Goal: Task Accomplishment & Management: Manage account settings

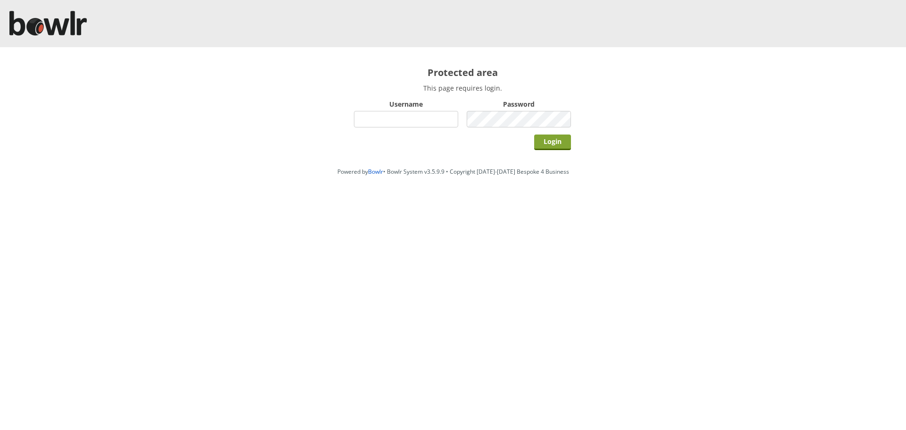
type input "hornseaindoorbowlsclub"
click at [556, 147] on input "Login" at bounding box center [552, 142] width 37 height 16
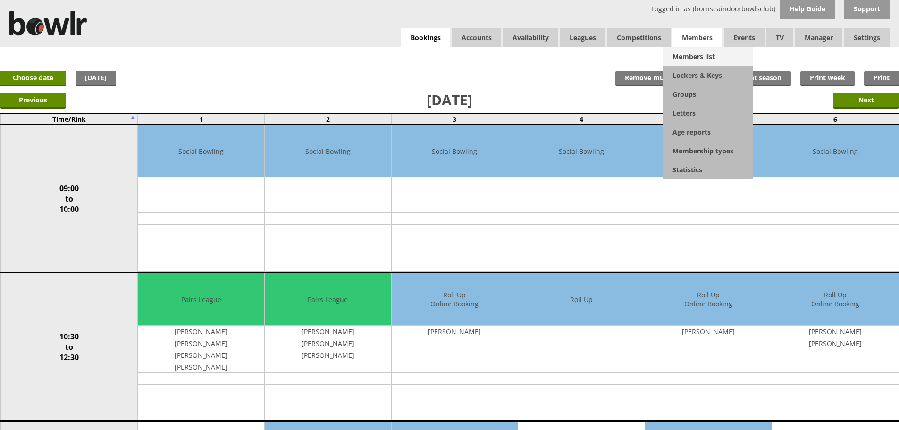
click at [693, 55] on link "Members list" at bounding box center [708, 56] width 90 height 19
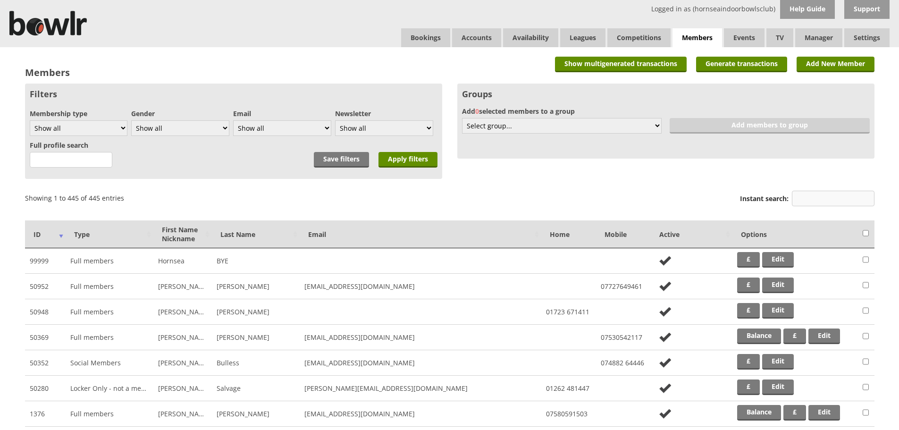
click at [842, 201] on input "Instant search:" at bounding box center [833, 199] width 83 height 16
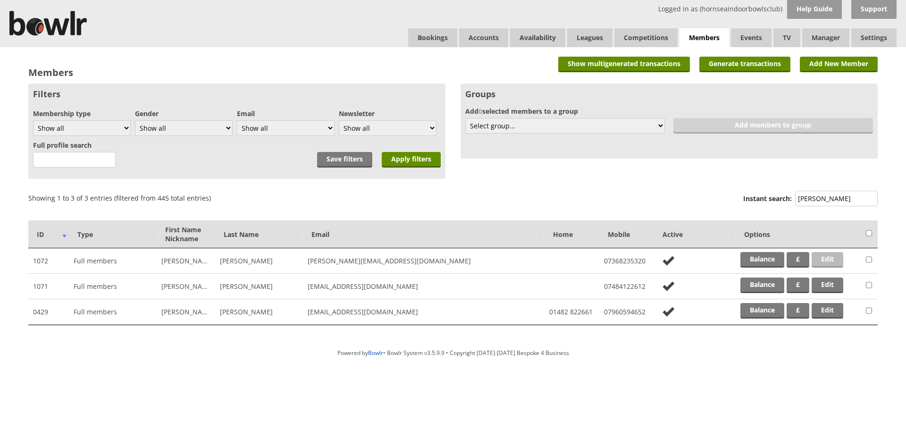
type input "atherton"
click at [833, 260] on link "Edit" at bounding box center [828, 260] width 32 height 16
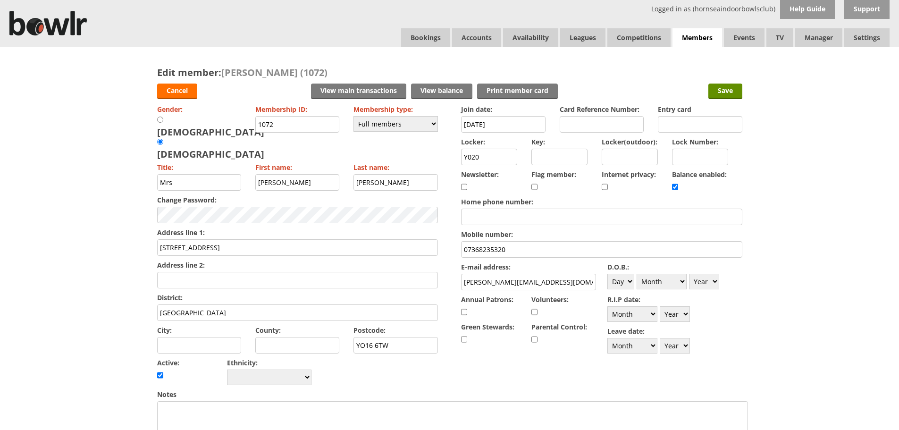
drag, startPoint x: 487, startPoint y: 158, endPoint x: 434, endPoint y: 157, distance: 52.4
click at [434, 157] on form "Cancel View main transactions View balance Print member card Save Gender: Male …" at bounding box center [449, 417] width 585 height 676
click at [431, 123] on select "Please choose Full members Rollabowl Juniors Social Members Student Pending Lef…" at bounding box center [395, 124] width 84 height 16
select select "7"
click at [353, 116] on select "Please choose Full members Rollabowl Juniors Social Members Student Pending Lef…" at bounding box center [395, 124] width 84 height 16
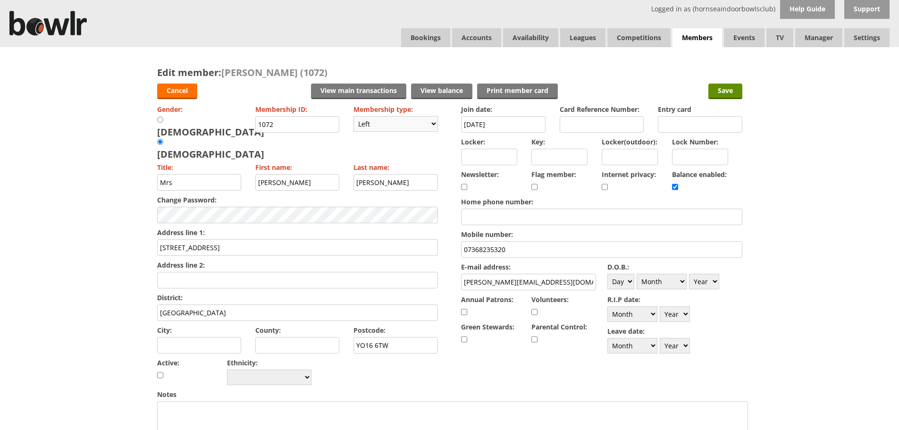
checkbox input "false"
click at [725, 90] on input "Save" at bounding box center [725, 92] width 34 height 16
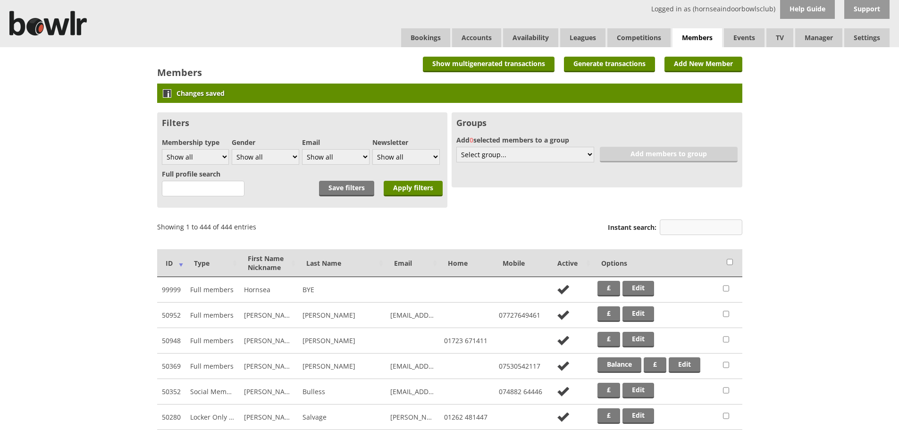
click at [688, 227] on input "Instant search:" at bounding box center [701, 227] width 83 height 16
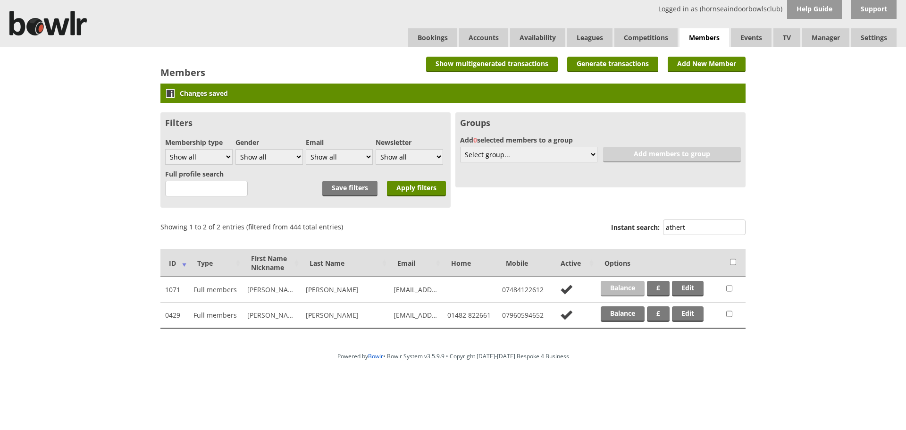
type input "athert"
click at [623, 286] on link "Balance" at bounding box center [623, 289] width 44 height 16
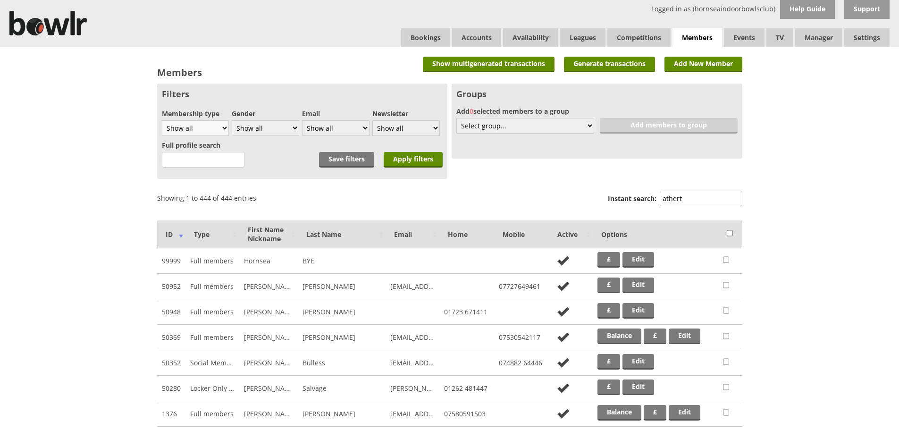
click at [221, 126] on select "Show all Full members Rollabowl Juniors Social Members Student Pending Left R.I…" at bounding box center [195, 128] width 67 height 16
select select "7"
click at [162, 120] on select "Show all Full members Rollabowl Juniors Social Members Student Pending Left R.I…" at bounding box center [195, 128] width 67 height 16
click at [428, 165] on input "Apply filters" at bounding box center [413, 160] width 59 height 16
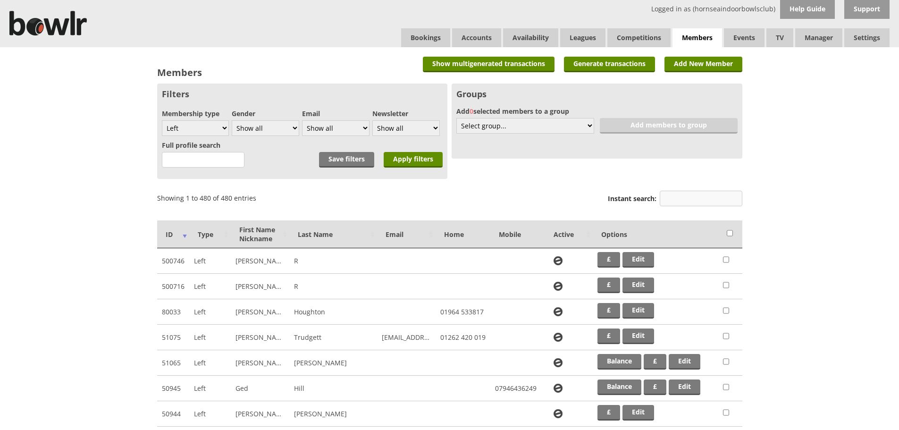
click at [681, 201] on input "Instant search:" at bounding box center [701, 199] width 83 height 16
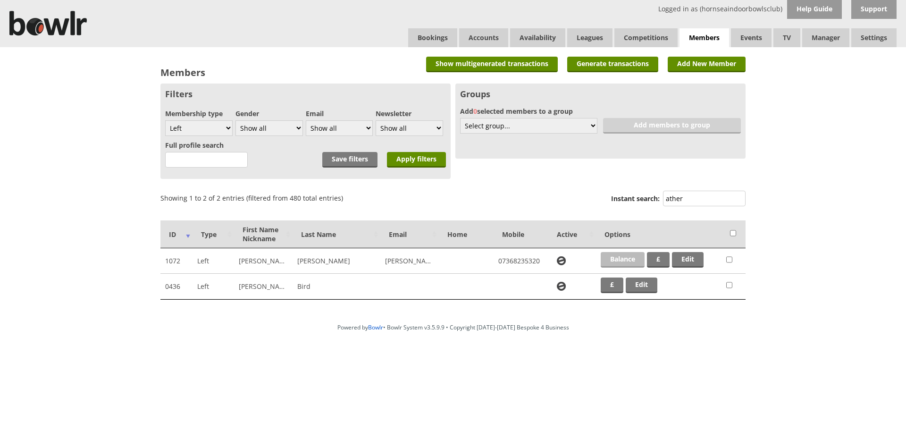
type input "ather"
click at [621, 261] on link "Balance" at bounding box center [623, 260] width 44 height 16
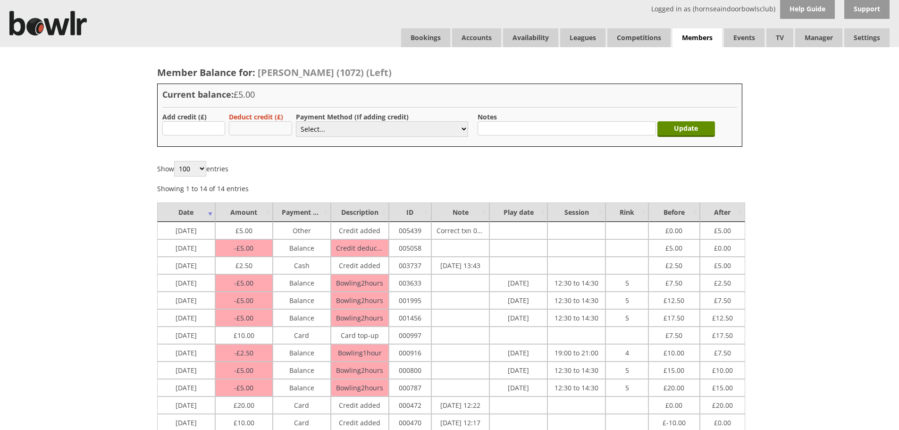
click at [260, 129] on input "text" at bounding box center [260, 128] width 63 height 14
type input "5.00"
click at [340, 131] on select "Select... Cash Card Cheque Bank Transfer Other Member Card Gift Voucher Balance" at bounding box center [382, 129] width 172 height 16
select select "5"
click at [296, 121] on select "Select... Cash Card Cheque Bank Transfer Other Member Card Gift Voucher Balance" at bounding box center [382, 129] width 172 height 16
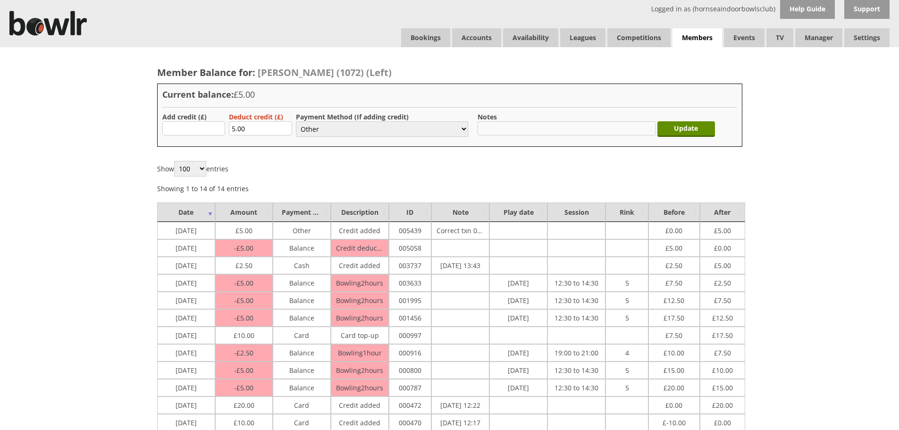
click at [501, 133] on input "text" at bounding box center [567, 128] width 178 height 14
type input "Left"
click at [683, 131] on input "Update" at bounding box center [686, 129] width 58 height 16
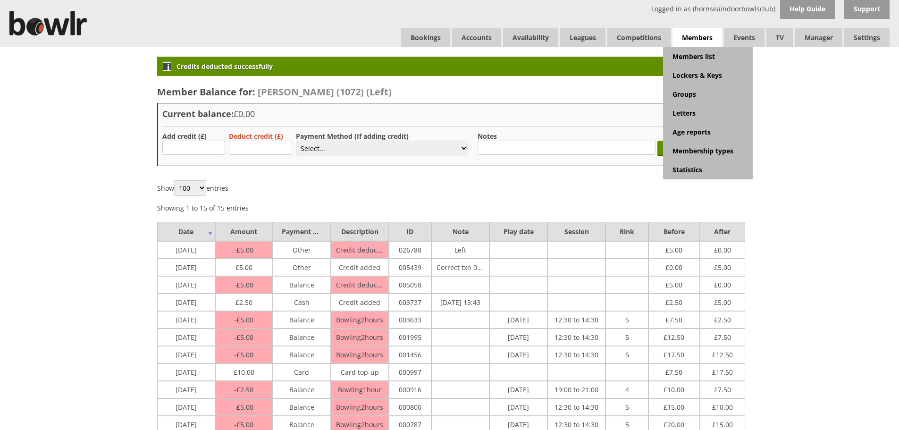
click at [680, 36] on span "Members" at bounding box center [697, 37] width 50 height 19
click at [689, 57] on link "Members list" at bounding box center [708, 56] width 90 height 19
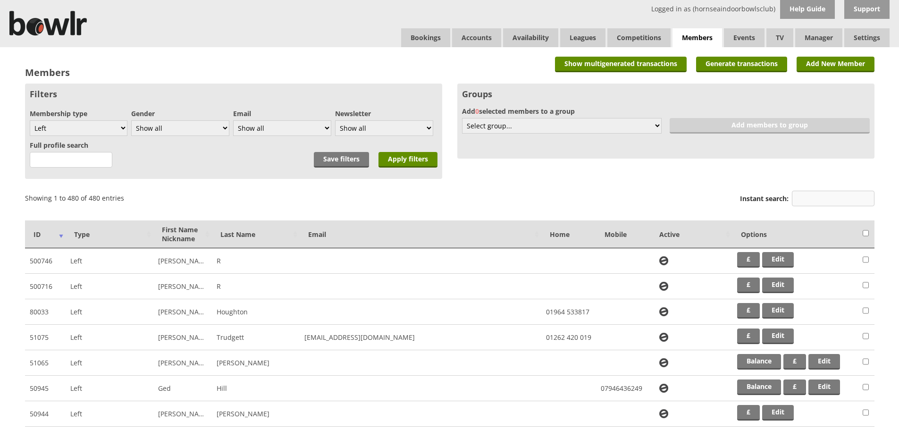
click at [804, 196] on input "Instant search:" at bounding box center [833, 199] width 83 height 16
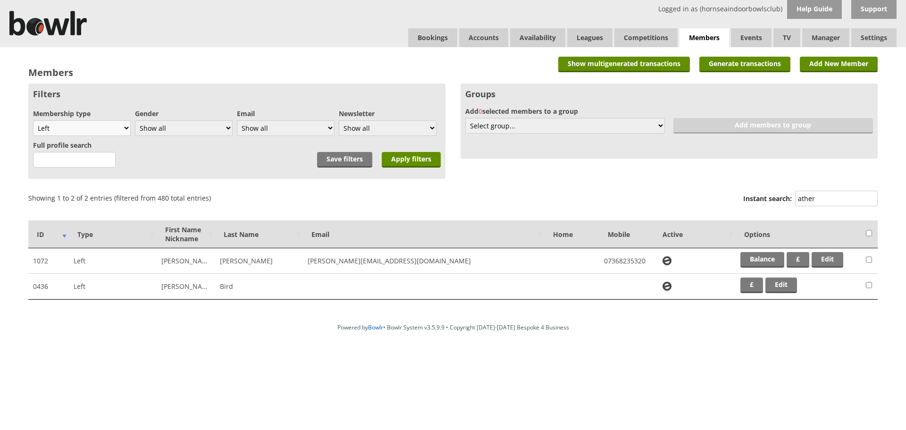
type input "ather"
click at [126, 126] on select "Show all Full members Rollabowl Juniors Social Members Student Pending Left R.I…" at bounding box center [82, 128] width 98 height 16
select select "all"
click at [33, 120] on select "Show all Full members Rollabowl Juniors Social Members Student Pending Left R.I…" at bounding box center [82, 128] width 98 height 16
click at [434, 157] on input "Apply filters" at bounding box center [411, 160] width 59 height 16
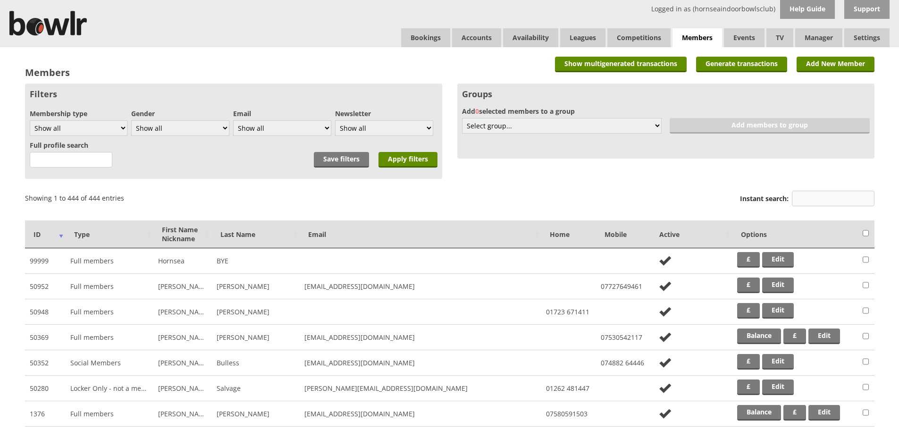
click at [819, 201] on input "Instant search:" at bounding box center [833, 199] width 83 height 16
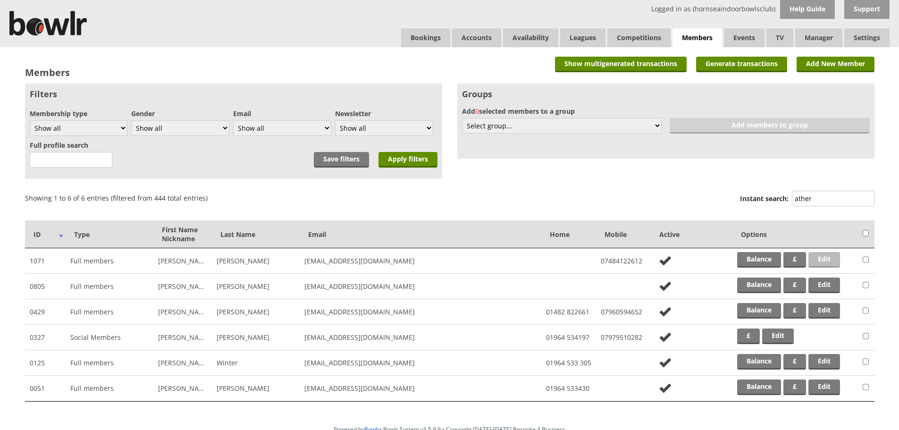
type input "ather"
click at [822, 259] on link "Edit" at bounding box center [824, 260] width 32 height 16
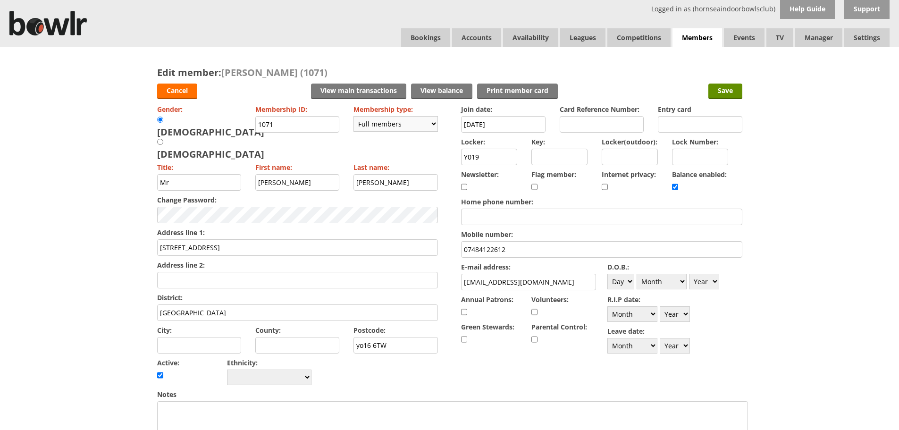
click at [436, 122] on select "Please choose Full members Rollabowl Juniors Social Members Student Pending Lef…" at bounding box center [395, 124] width 84 height 16
select select "7"
click at [353, 116] on select "Please choose Full members Rollabowl Juniors Social Members Student Pending Lef…" at bounding box center [395, 124] width 84 height 16
checkbox input "false"
click at [434, 122] on select "Please choose Full members Rollabowl Juniors Social Members Student Pending Lef…" at bounding box center [395, 124] width 84 height 16
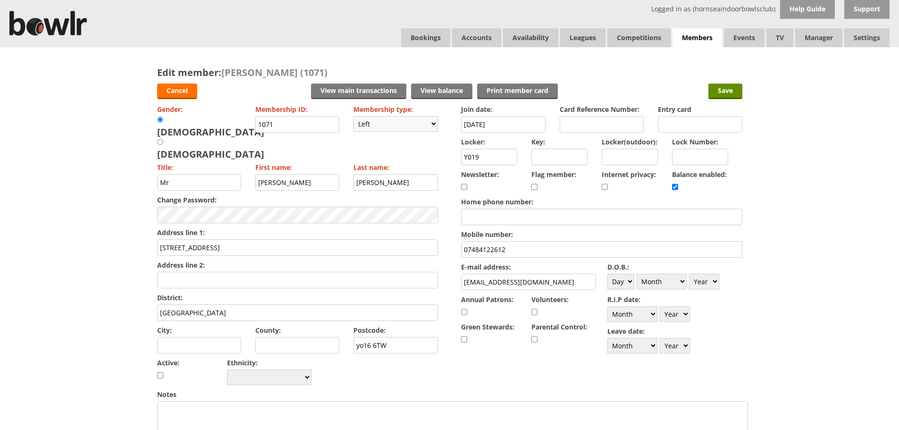
select select "1"
click at [353, 116] on select "Please choose Full members Rollabowl Juniors Social Members Student Pending Lef…" at bounding box center [395, 124] width 84 height 16
checkbox input "true"
click at [434, 89] on link "View balance" at bounding box center [441, 92] width 61 height 16
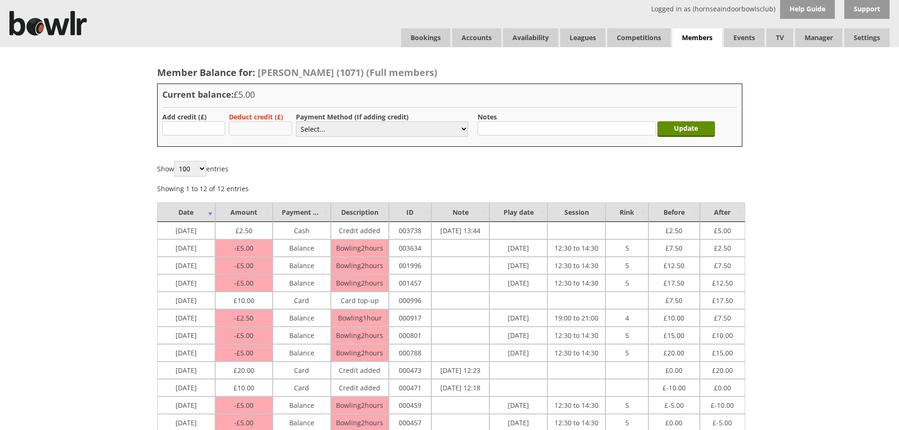
click at [256, 126] on input "text" at bounding box center [260, 128] width 63 height 14
type input "5.00"
click at [307, 128] on select "Select... Cash Card Cheque Bank Transfer Other Member Card Gift Voucher Balance" at bounding box center [382, 129] width 172 height 16
select select "5"
click at [296, 121] on select "Select... Cash Card Cheque Bank Transfer Other Member Card Gift Voucher Balance" at bounding box center [382, 129] width 172 height 16
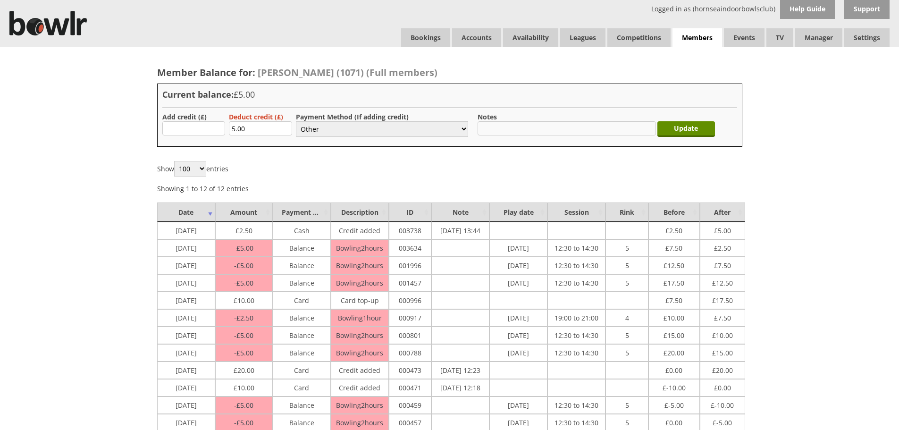
click at [502, 128] on input "text" at bounding box center [567, 128] width 178 height 14
type input "Left"
click at [689, 127] on input "Update" at bounding box center [686, 129] width 58 height 16
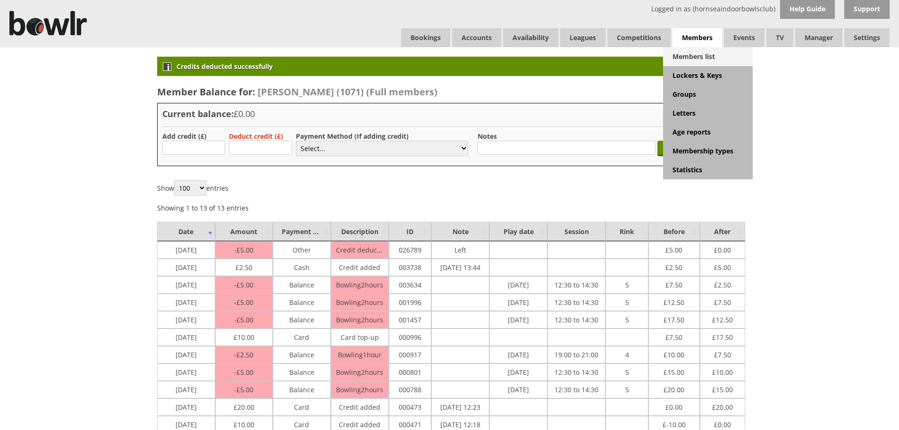
click at [691, 55] on link "Members list" at bounding box center [708, 56] width 90 height 19
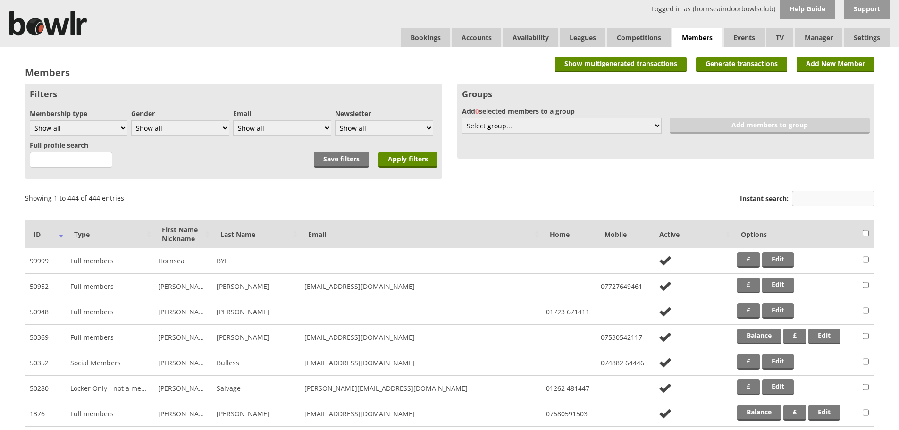
click at [817, 199] on input "Instant search:" at bounding box center [833, 199] width 83 height 16
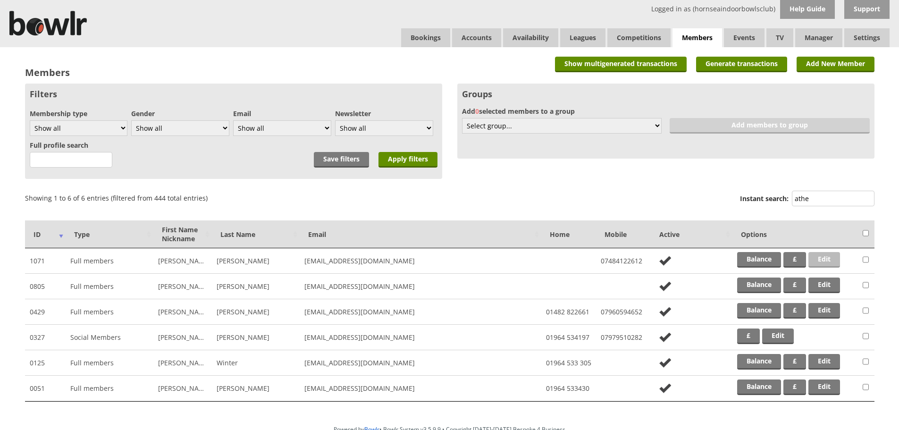
type input "athe"
click at [830, 258] on link "Edit" at bounding box center [824, 260] width 32 height 16
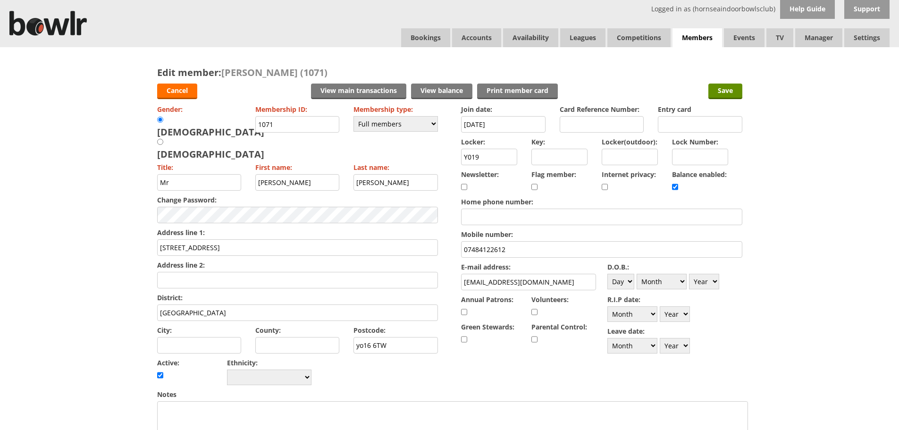
drag, startPoint x: 491, startPoint y: 156, endPoint x: 441, endPoint y: 156, distance: 50.5
click at [441, 156] on form "Cancel View main transactions View balance Print member card Save Gender: [DEMO…" at bounding box center [449, 417] width 585 height 676
click at [435, 124] on select "Please choose Full members Rollabowl Juniors Social Members Student Pending Lef…" at bounding box center [395, 124] width 84 height 16
select select "7"
click at [353, 116] on select "Please choose Full members Rollabowl Juniors Social Members Student Pending Lef…" at bounding box center [395, 124] width 84 height 16
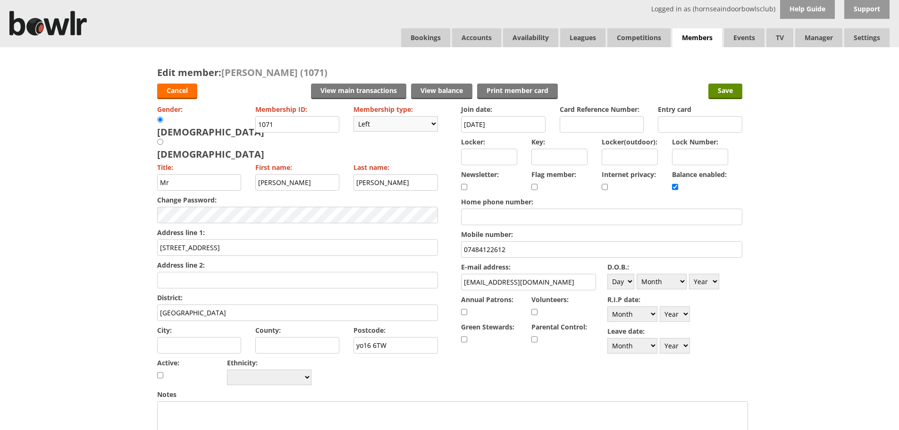
checkbox input "false"
click at [733, 91] on input "Save" at bounding box center [725, 92] width 34 height 16
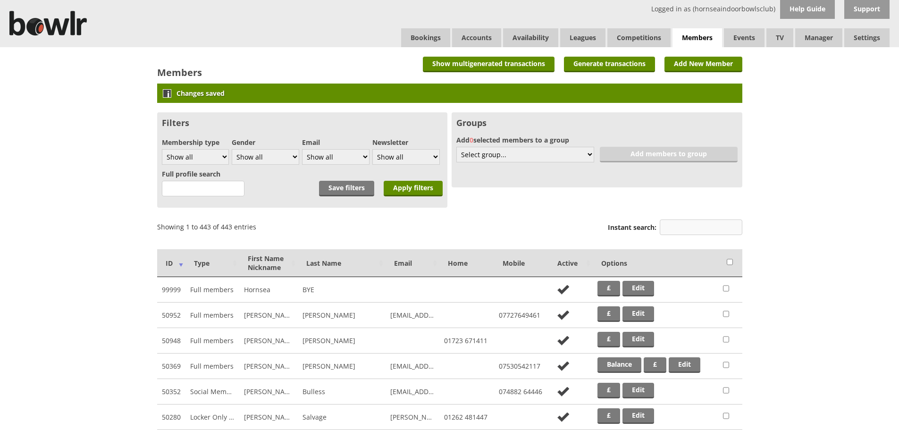
click at [692, 227] on input "Instant search:" at bounding box center [701, 227] width 83 height 16
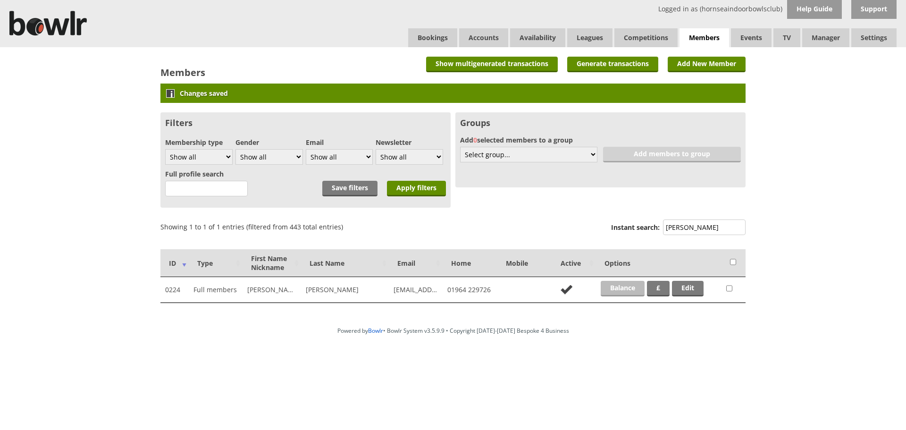
type input "curt"
click at [615, 290] on link "Balance" at bounding box center [623, 289] width 44 height 16
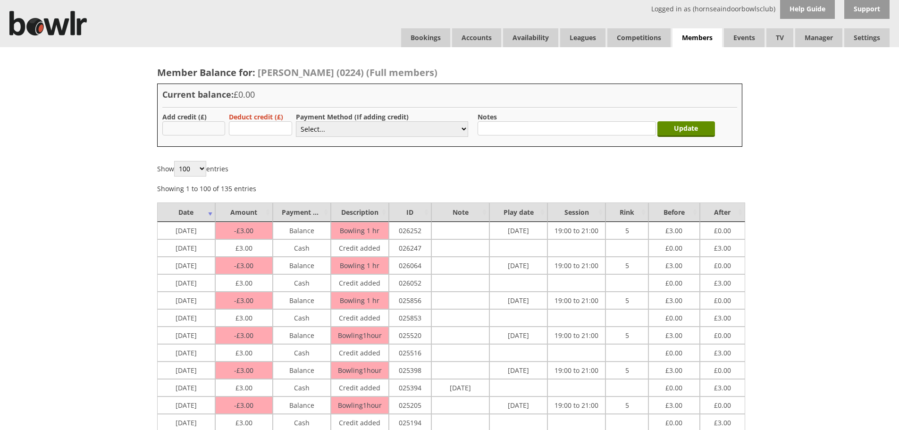
click at [188, 131] on input "text" at bounding box center [193, 128] width 63 height 14
type input "3.00"
click at [375, 130] on select "Select... Cash Card Cheque Bank Transfer Other Member Card Gift Voucher Balance" at bounding box center [382, 129] width 172 height 16
select select "1"
click at [296, 121] on select "Select... Cash Card Cheque Bank Transfer Other Member Card Gift Voucher Balance" at bounding box center [382, 129] width 172 height 16
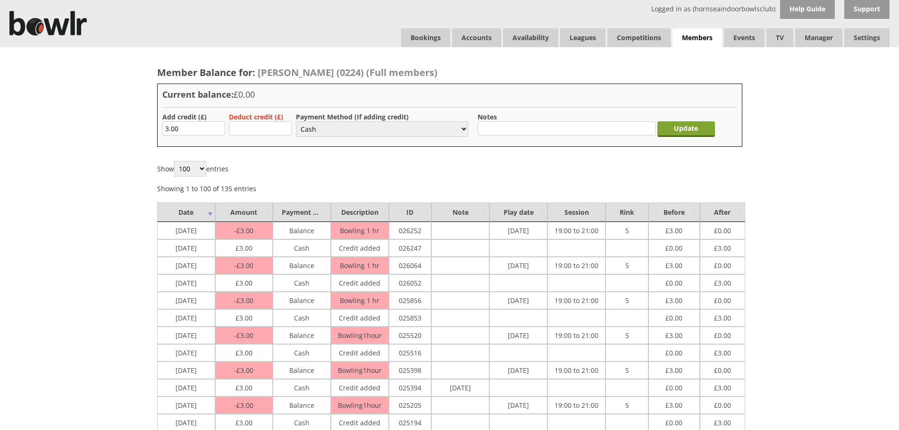
click at [680, 127] on input "Update" at bounding box center [686, 129] width 58 height 16
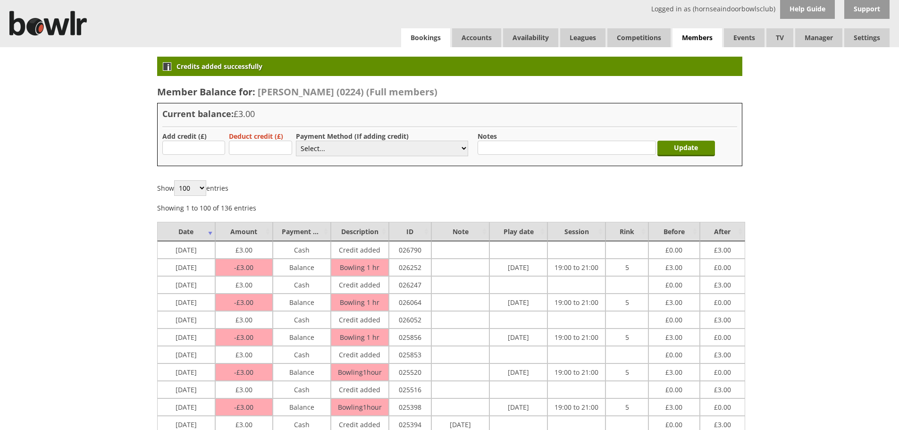
click at [432, 35] on link "Bookings" at bounding box center [425, 37] width 49 height 19
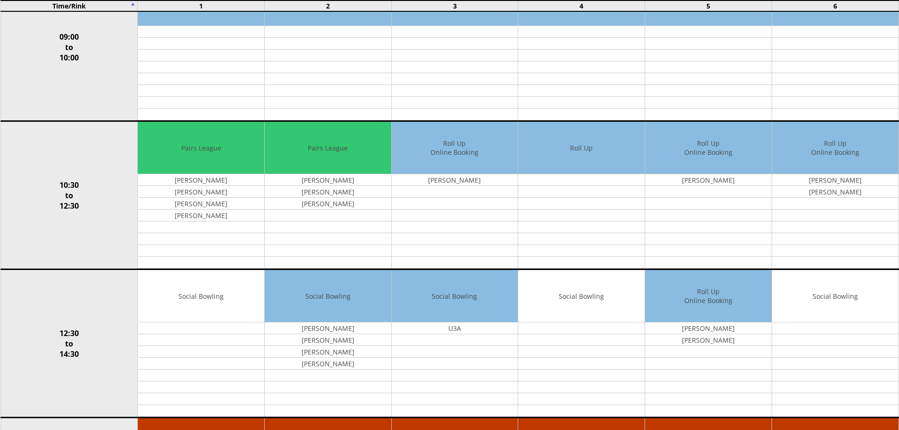
scroll to position [153, 0]
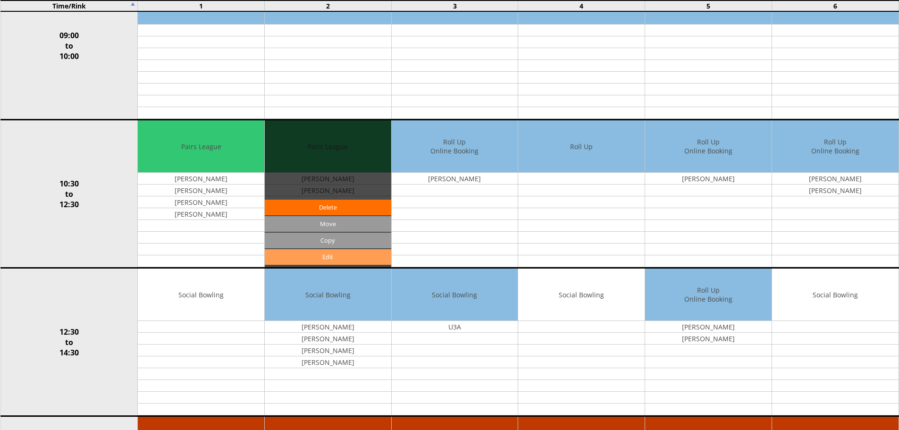
click at [330, 257] on link "Edit" at bounding box center [328, 257] width 126 height 16
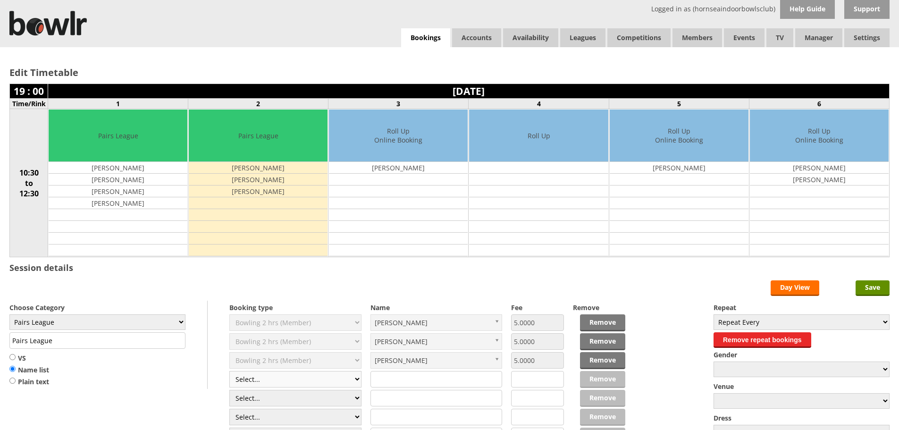
click at [356, 383] on select "Select... Club Competition (Member) Club Competition (Visitor) National (Member…" at bounding box center [295, 379] width 132 height 17
select select "0_49"
click at [229, 371] on select "Select... Club Competition (Member) Club Competition (Visitor) National (Member…" at bounding box center [295, 379] width 132 height 17
type input "2.0000"
click at [408, 384] on input "text" at bounding box center [436, 379] width 132 height 17
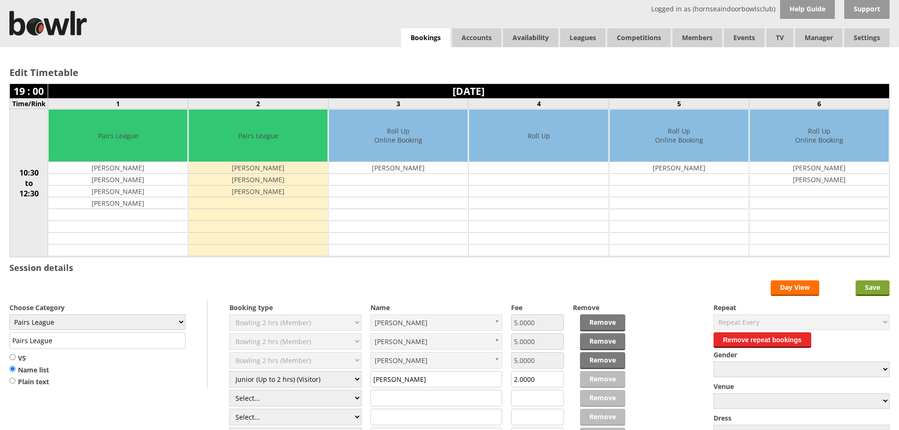
type input "[PERSON_NAME]"
click at [873, 285] on input "Save" at bounding box center [873, 288] width 34 height 16
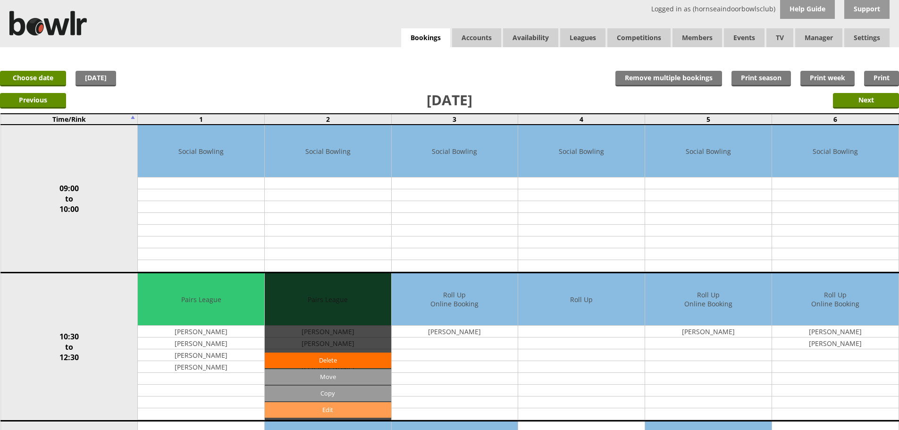
click at [354, 410] on link "Edit" at bounding box center [328, 410] width 126 height 16
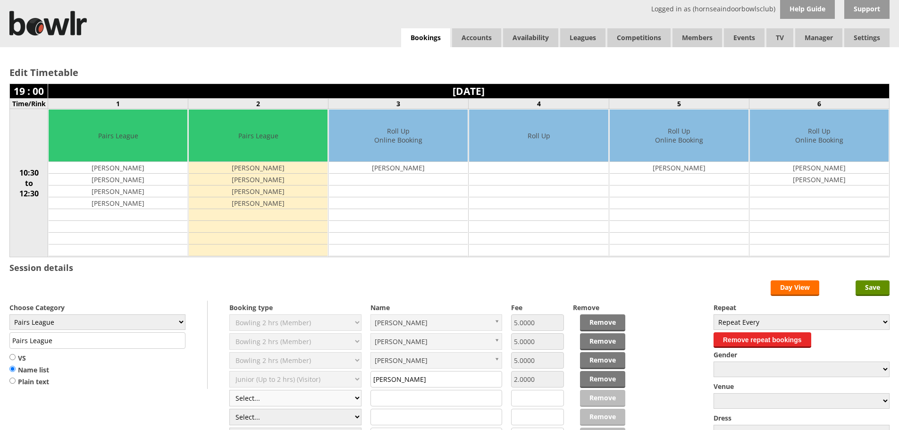
click at [346, 399] on select "Select... Club Competition (Member) Club Competition (Visitor) National (Member…" at bounding box center [295, 398] width 132 height 17
select select "0_50"
click at [229, 390] on select "Select... Club Competition (Member) Club Competition (Visitor) National (Member…" at bounding box center [295, 398] width 132 height 17
type input "8.0000"
click at [399, 402] on input "text" at bounding box center [436, 398] width 132 height 17
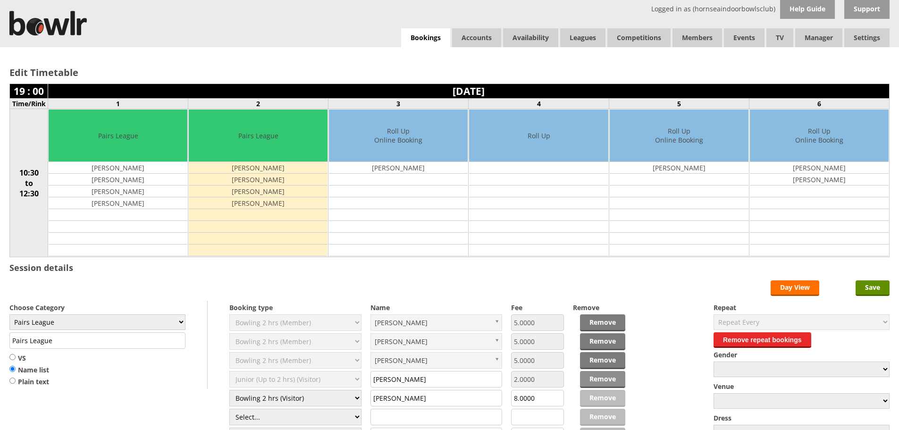
type input "[PERSON_NAME]"
click at [600, 380] on link "Remove" at bounding box center [602, 379] width 45 height 17
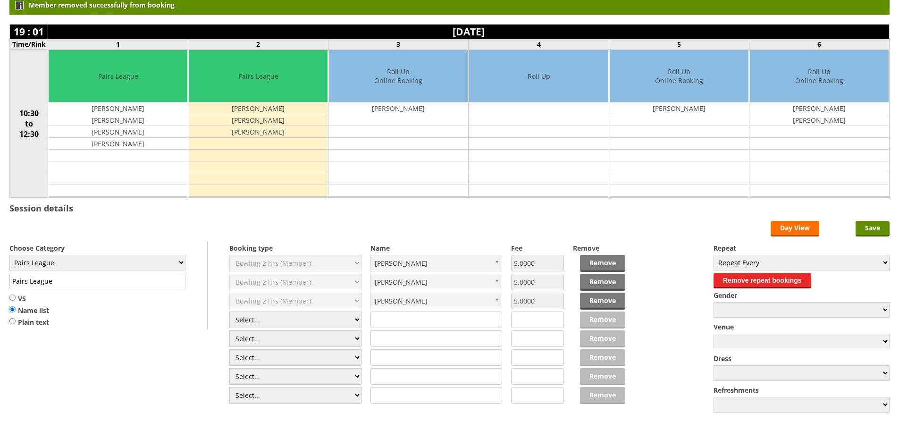
scroll to position [112, 0]
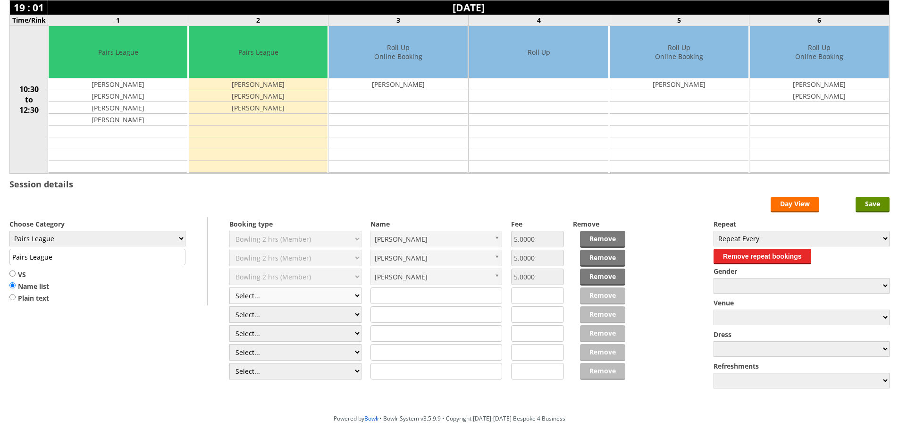
click at [355, 293] on select "Select... Club Competition (Member) Club Competition (Visitor) National (Member…" at bounding box center [295, 295] width 132 height 17
select select "0_50"
click at [229, 287] on select "Select... Club Competition (Member) Club Competition (Visitor) National (Member…" at bounding box center [295, 295] width 132 height 17
type input "8.0000"
click at [398, 294] on input "text" at bounding box center [436, 295] width 132 height 17
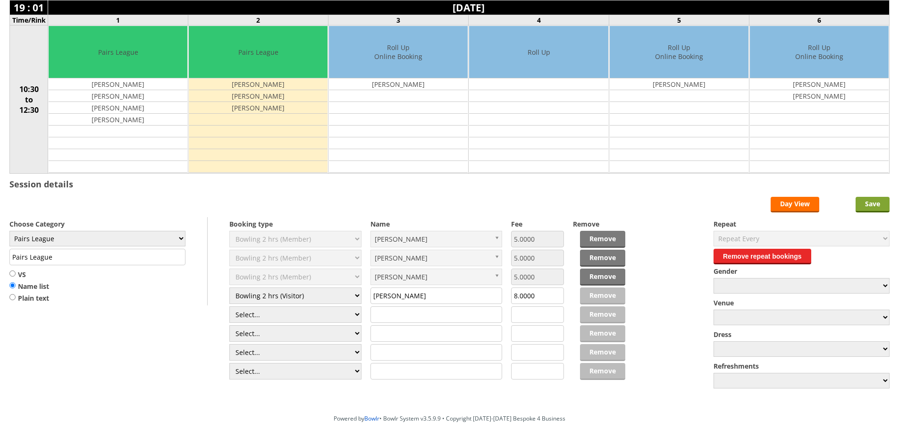
type input "[PERSON_NAME]"
click at [873, 204] on input "Save" at bounding box center [873, 205] width 34 height 16
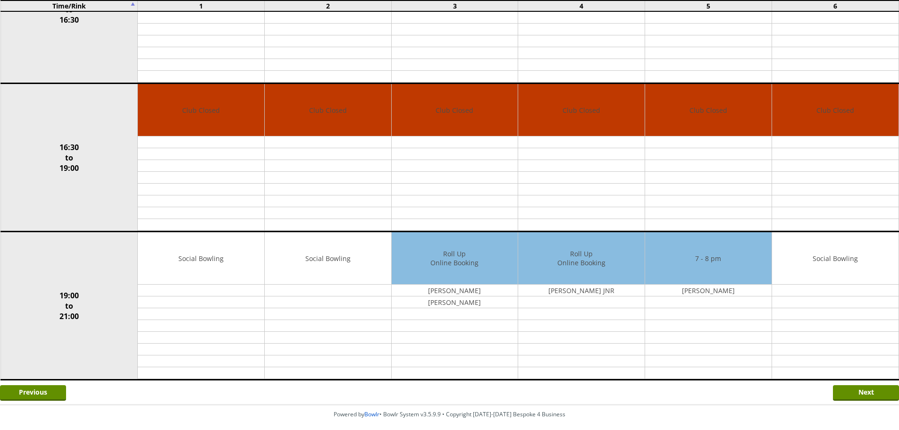
scroll to position [647, 0]
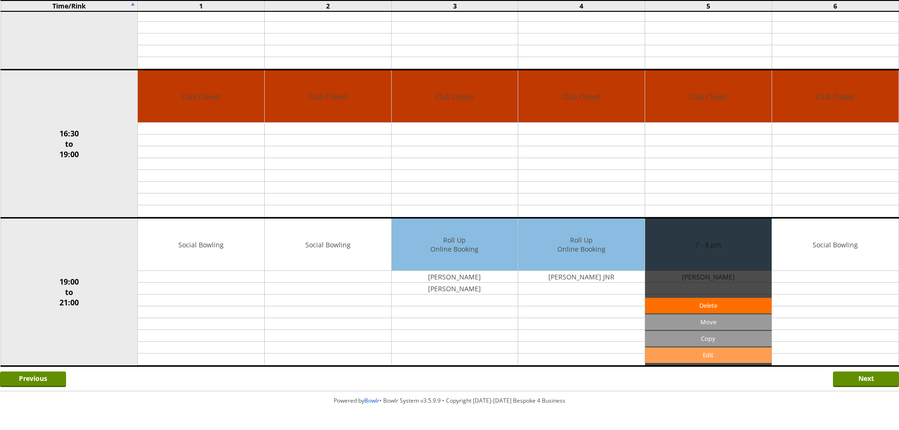
click at [710, 355] on link "Edit" at bounding box center [708, 355] width 126 height 16
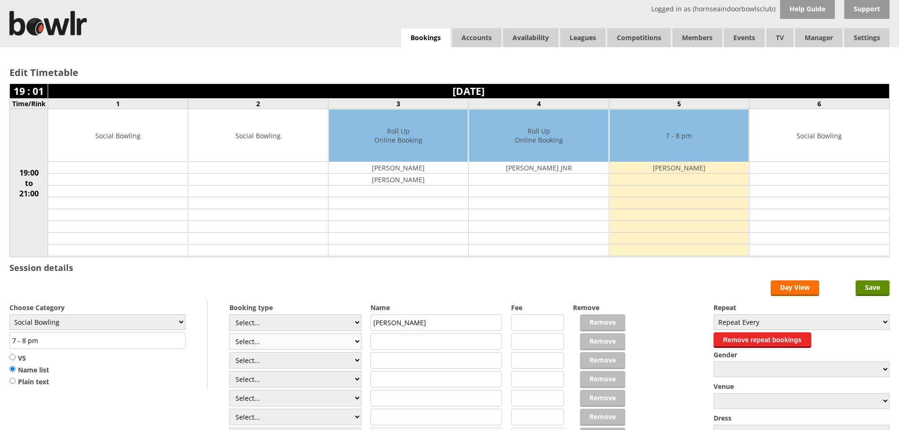
click at [356, 340] on select "Select... Club Competition (Member) Club Competition (Visitor) National (Member…" at bounding box center [295, 341] width 132 height 17
select select "1_54"
click at [229, 333] on select "Select... Club Competition (Member) Club Competition (Visitor) National (Member…" at bounding box center [295, 341] width 132 height 17
type input "Social Bowling"
type input "3.0000"
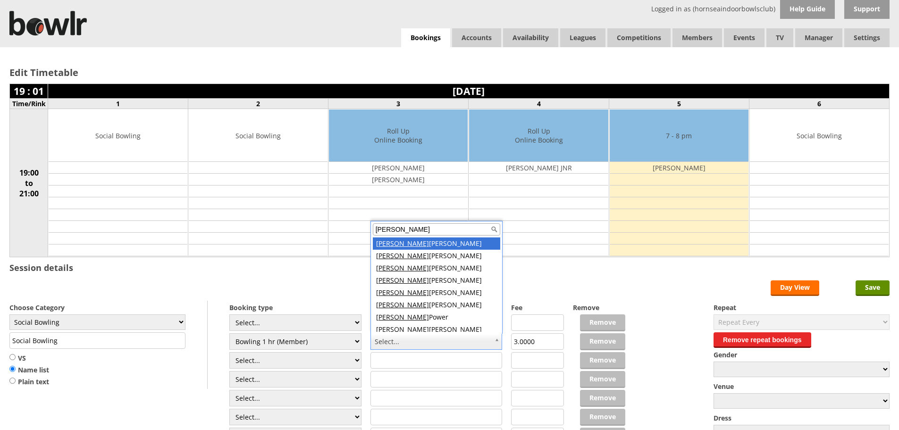
type input "john"
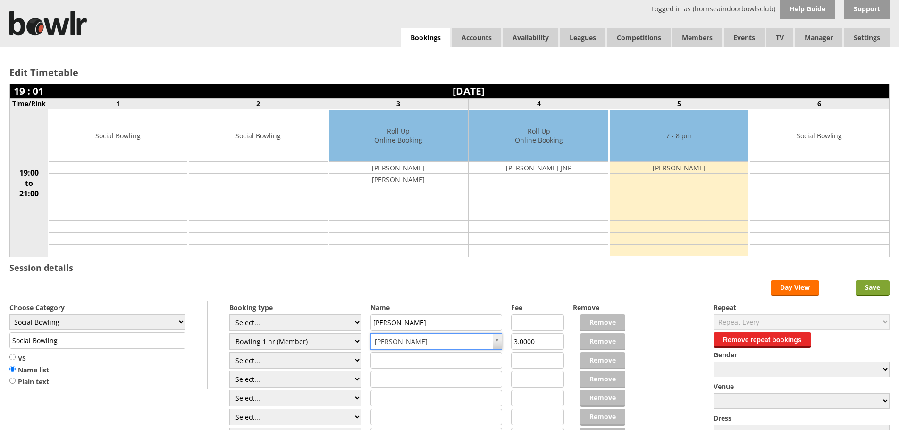
click at [875, 285] on input "Save" at bounding box center [873, 288] width 34 height 16
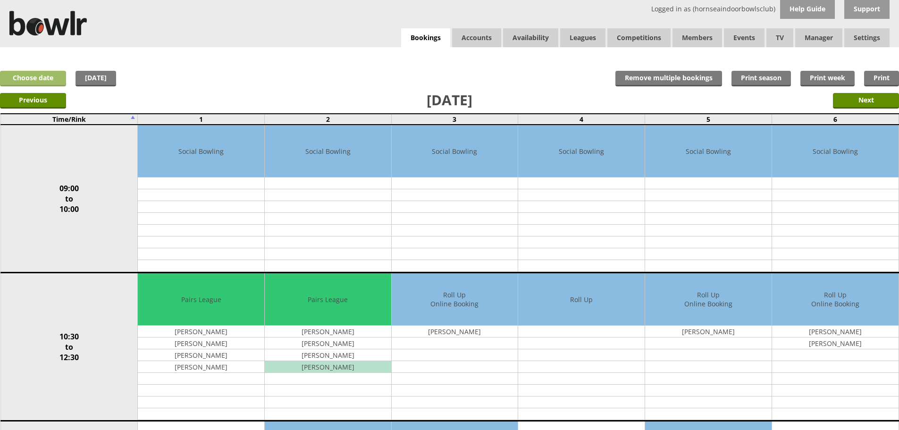
click at [19, 74] on link "Choose date" at bounding box center [33, 79] width 66 height 16
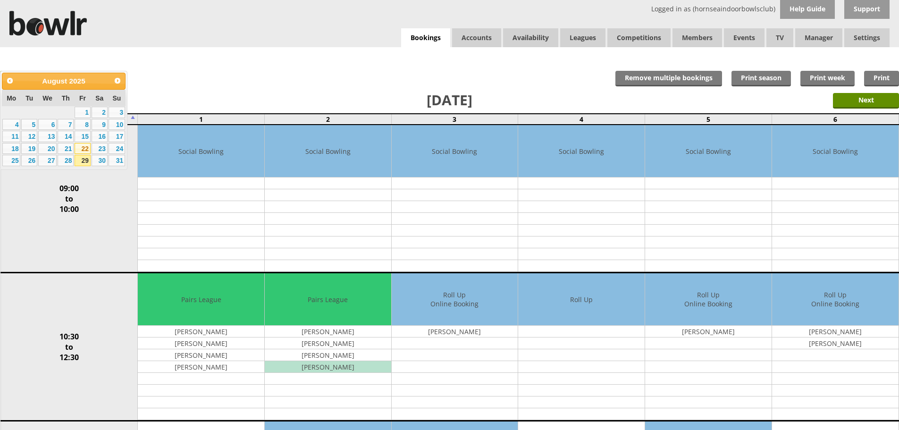
click at [83, 145] on link "22" at bounding box center [83, 148] width 16 height 11
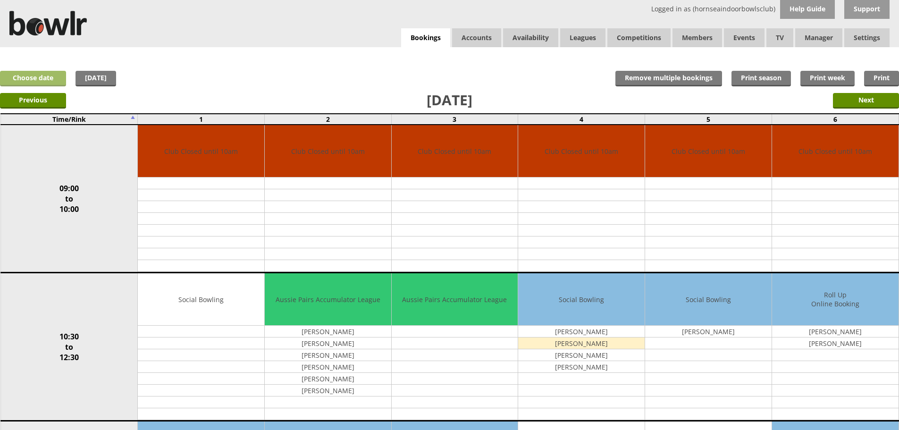
click at [21, 76] on link "Choose date" at bounding box center [33, 79] width 66 height 16
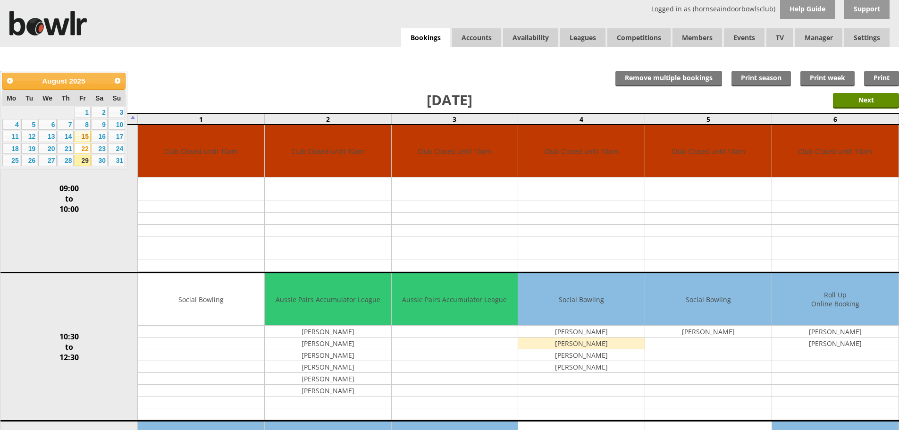
click at [84, 134] on link "15" at bounding box center [83, 136] width 16 height 11
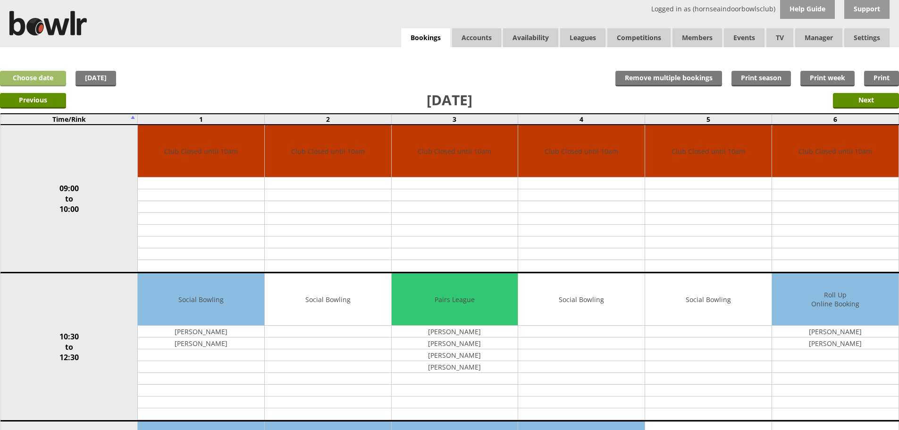
click at [52, 77] on link "Choose date" at bounding box center [33, 79] width 66 height 16
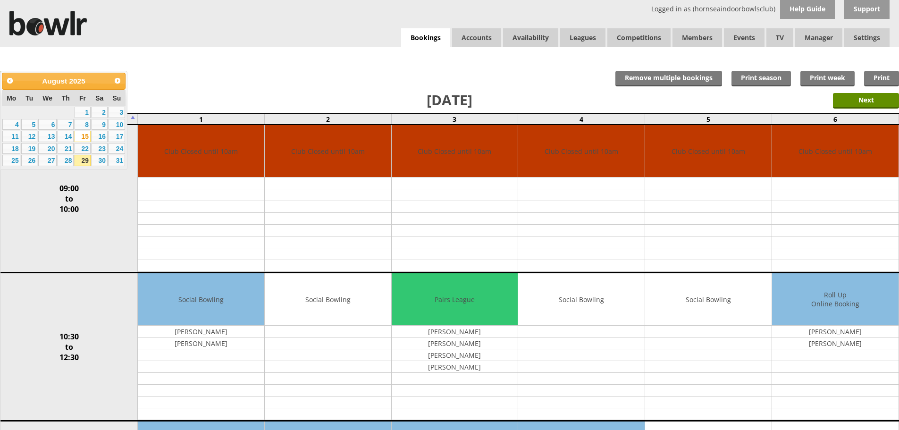
click at [83, 159] on link "29" at bounding box center [83, 160] width 16 height 11
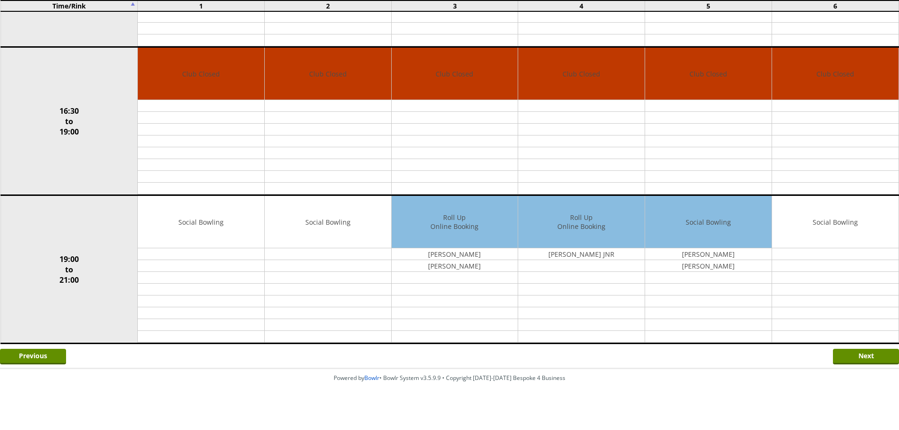
scroll to position [675, 0]
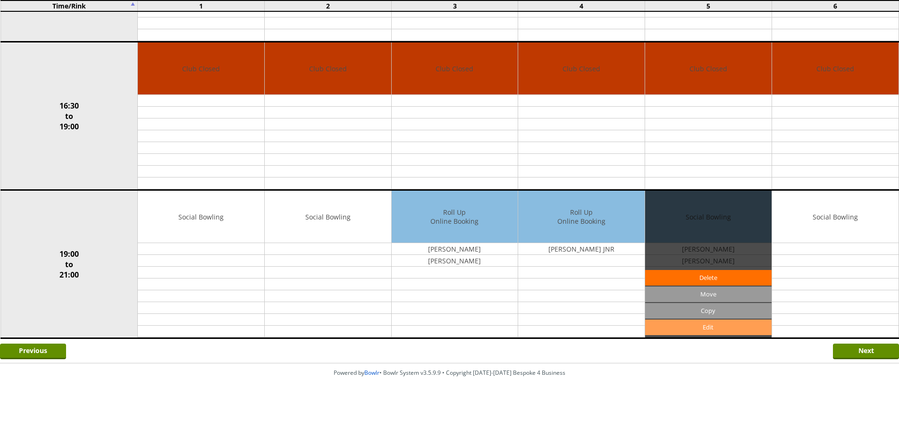
click at [713, 331] on link "Edit" at bounding box center [708, 327] width 126 height 16
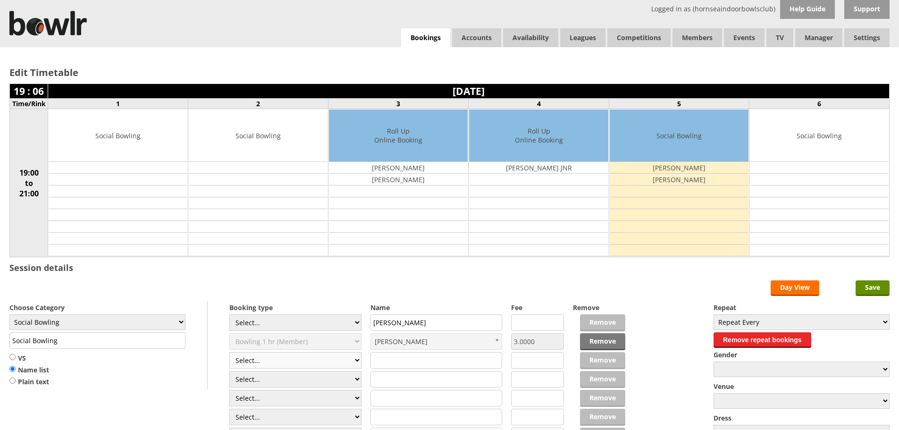
click at [352, 362] on select "Select... Club Competition (Member) Club Competition (Visitor) National (Member…" at bounding box center [295, 360] width 132 height 17
select select "1_54"
click at [229, 352] on select "Select... Club Competition (Member) Club Competition (Visitor) National (Member…" at bounding box center [295, 360] width 132 height 17
type input "3.0000"
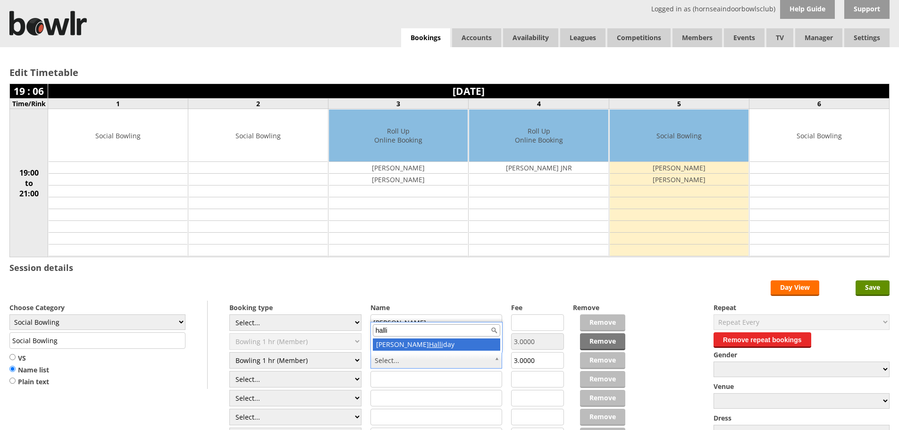
type input "halli"
click at [875, 282] on input "Save" at bounding box center [873, 288] width 34 height 16
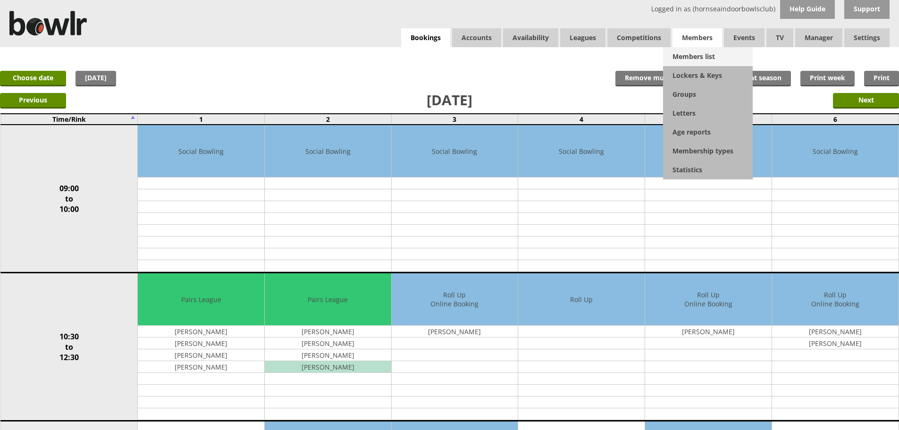
click at [689, 54] on link "Members list" at bounding box center [708, 56] width 90 height 19
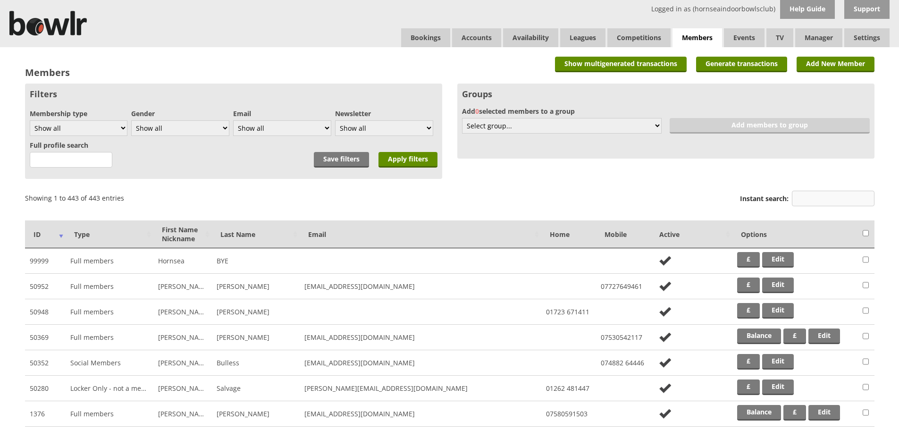
click at [805, 200] on input "Instant search:" at bounding box center [833, 199] width 83 height 16
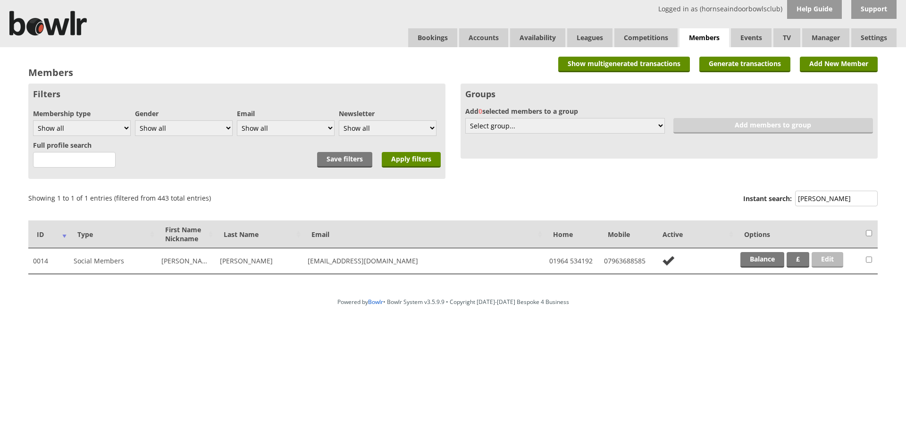
type input "wiggins"
click at [826, 257] on link "Edit" at bounding box center [828, 260] width 32 height 16
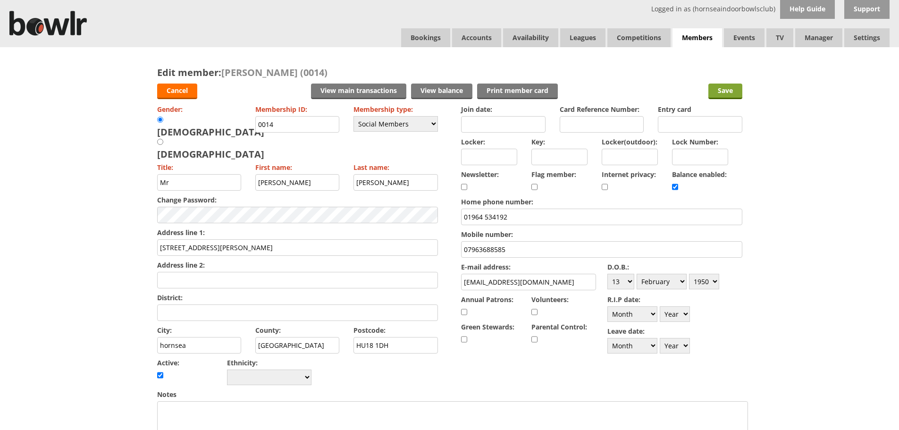
click at [730, 91] on input "Save" at bounding box center [725, 92] width 34 height 16
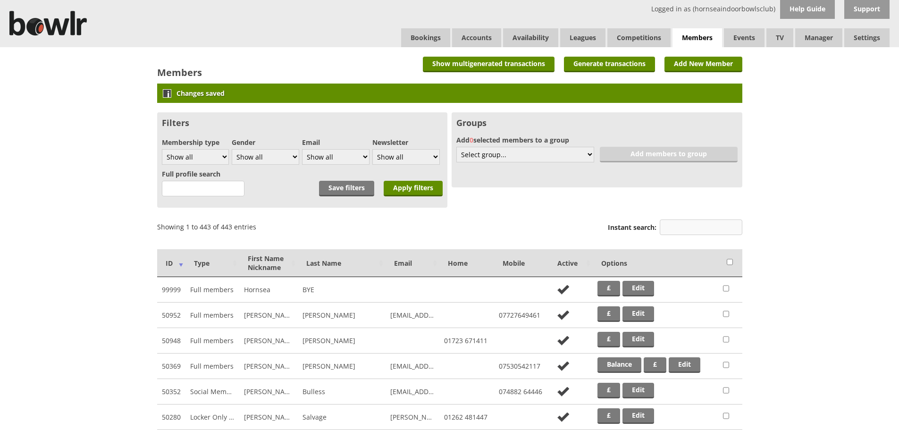
click at [669, 227] on input "Instant search:" at bounding box center [701, 227] width 83 height 16
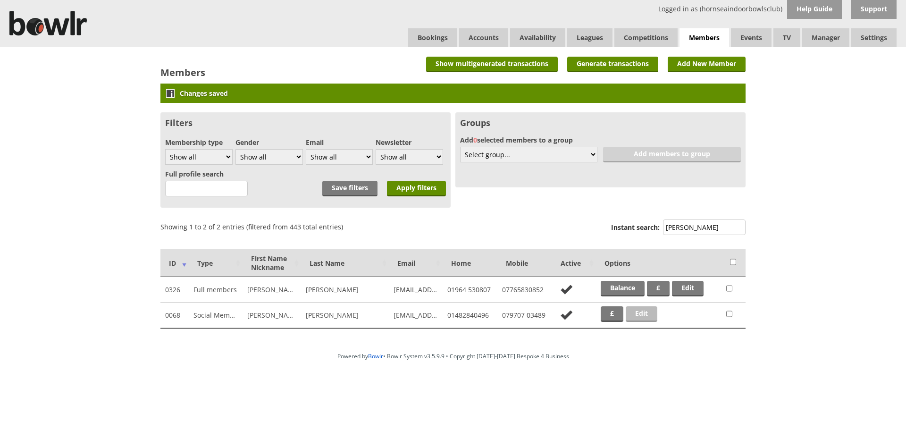
type input "johan"
click at [642, 312] on link "Edit" at bounding box center [642, 314] width 32 height 16
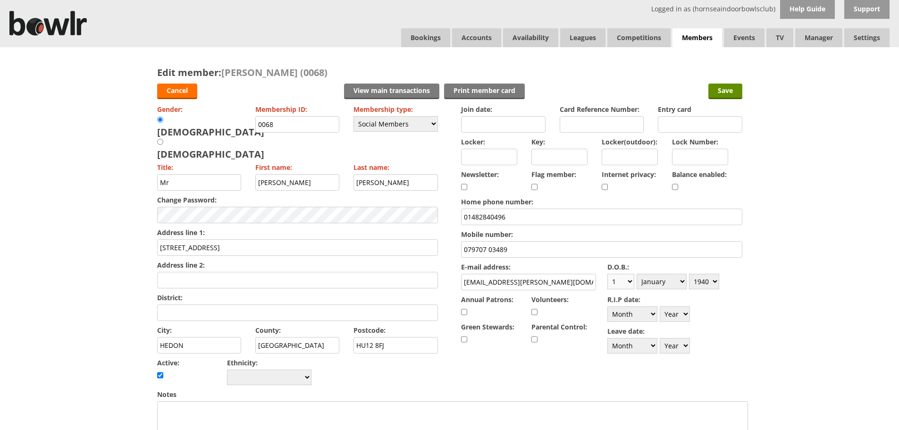
click at [630, 282] on select "Day 1 2 3 4 5 6 7 8 9 10 11 12 13 14 15 16 17 18 19 20 21 22 23 24 25 26 27 28 …" at bounding box center [620, 282] width 27 height 16
select select "26"
click at [607, 274] on select "Day 1 2 3 4 5 6 7 8 9 10 11 12 13 14 15 16 17 18 19 20 21 22 23 24 25 26 27 28 …" at bounding box center [620, 282] width 27 height 16
click at [683, 283] on select "Month January February March April May June July August September October Novem…" at bounding box center [662, 282] width 50 height 16
select select "3"
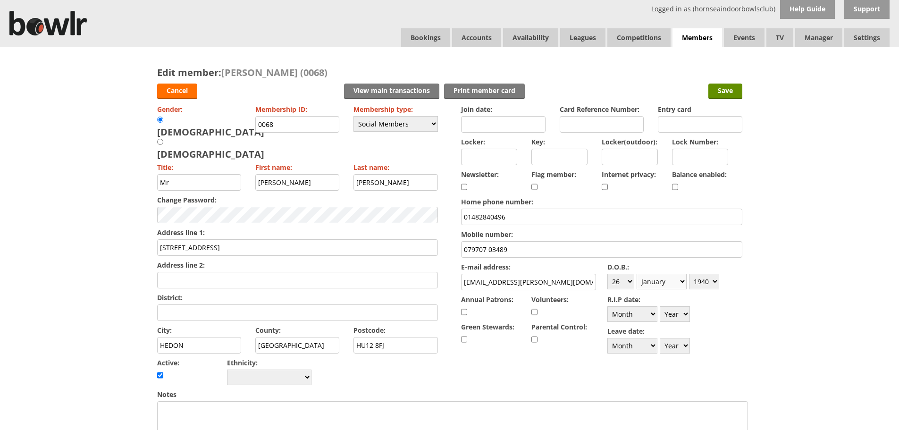
click at [637, 274] on select "Month January February March April May June July August September October Novem…" at bounding box center [662, 282] width 50 height 16
click at [714, 281] on select "Year 1900 1901 1902 1903 1904 1905 1906 1907 1908 1909 1910 1911 1912 1913 1914…" at bounding box center [704, 282] width 30 height 16
select select "1937"
click at [689, 274] on select "Year 1900 1901 1902 1903 1904 1905 1906 1907 1908 1909 1910 1911 1912 1913 1914…" at bounding box center [704, 282] width 30 height 16
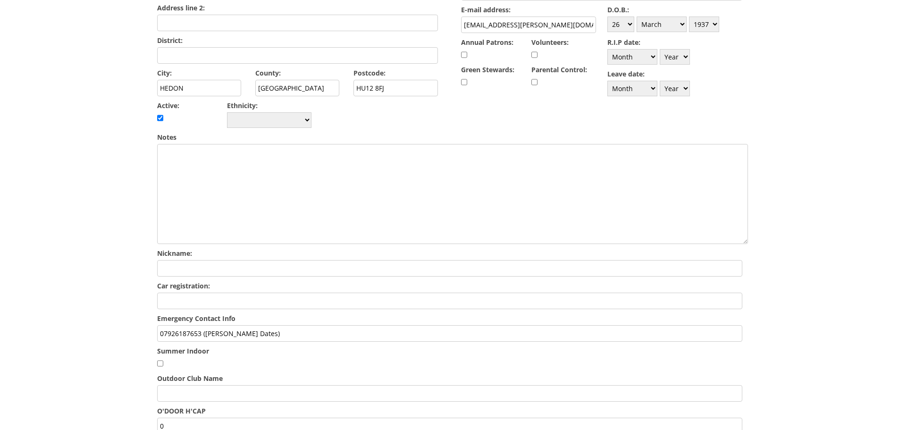
scroll to position [256, 0]
click at [223, 326] on input "07926187653 (Ken Dates)" at bounding box center [449, 334] width 585 height 17
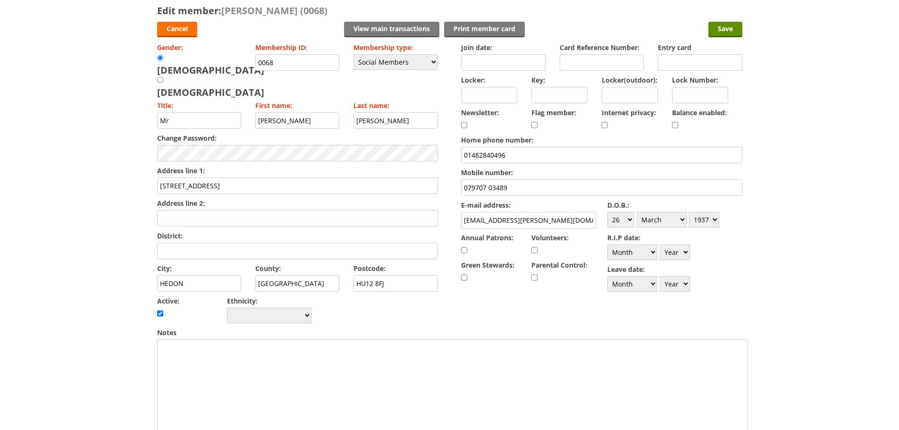
scroll to position [0, 0]
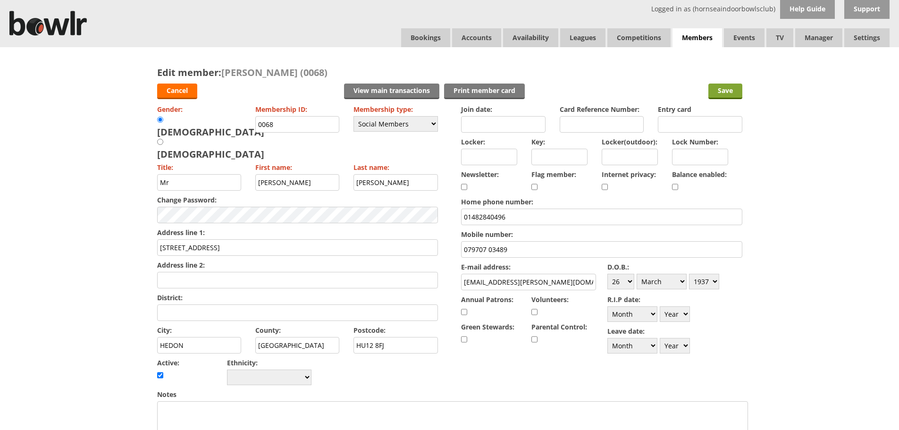
type input "07926187653 (Ken Oates)"
click at [729, 93] on input "Save" at bounding box center [725, 92] width 34 height 16
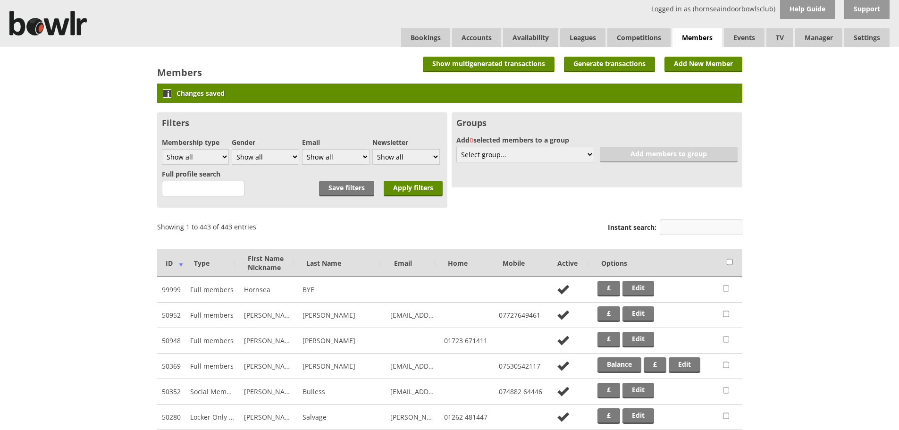
click at [695, 231] on input "Instant search:" at bounding box center [701, 227] width 83 height 16
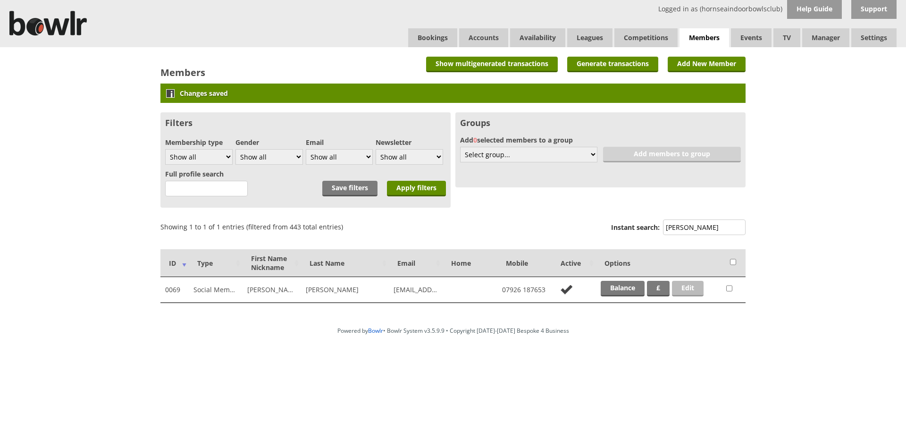
type input "[PERSON_NAME]"
click at [692, 289] on link "Edit" at bounding box center [688, 289] width 32 height 16
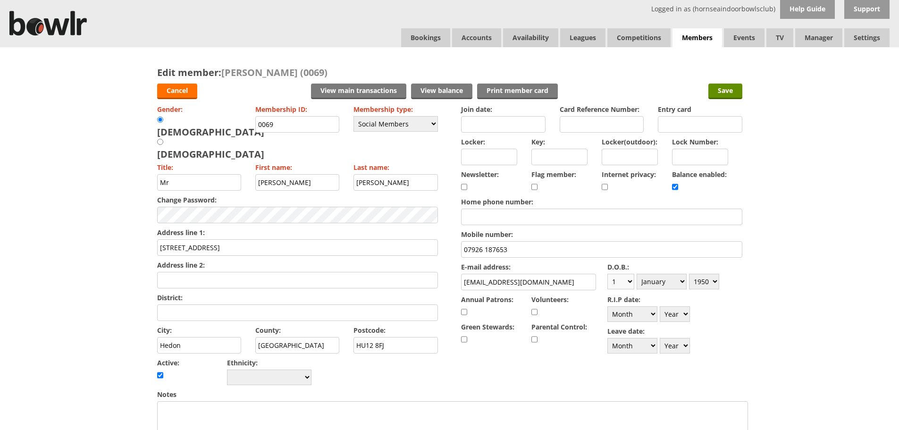
click at [628, 280] on select "Day 1 2 3 4 5 6 7 8 9 10 11 12 13 14 15 16 17 18 19 20 21 22 23 24 25 26 27 28 …" at bounding box center [620, 282] width 27 height 16
select select "2"
click at [607, 274] on select "Day 1 2 3 4 5 6 7 8 9 10 11 12 13 14 15 16 17 18 19 20 21 22 23 24 25 26 27 28 …" at bounding box center [620, 282] width 27 height 16
click at [681, 281] on select "Month January February March April May June July August September October Novem…" at bounding box center [662, 282] width 50 height 16
select select "4"
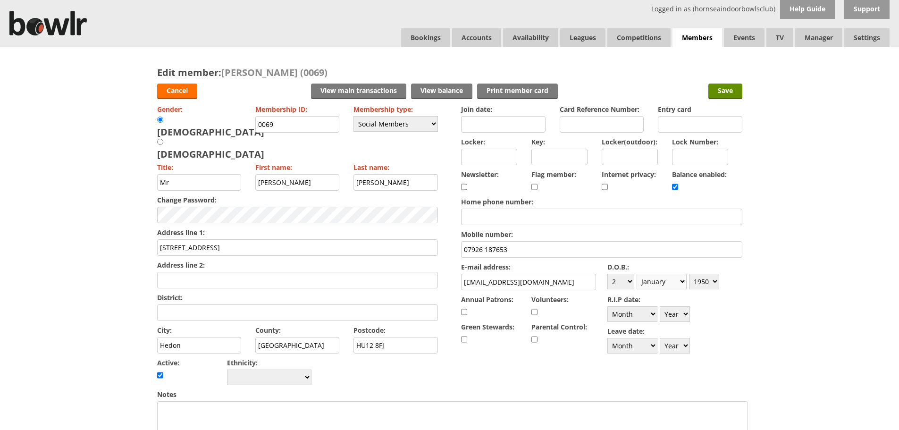
click at [637, 274] on select "Month January February March April May June July August September October Novem…" at bounding box center [662, 282] width 50 height 16
click at [713, 281] on select "Year 1900 1901 1902 1903 1904 1905 1906 1907 1908 1909 1910 1911 1912 1913 1914…" at bounding box center [704, 282] width 30 height 16
select select "1952"
click at [689, 274] on select "Year 1900 1901 1902 1903 1904 1905 1906 1907 1908 1909 1910 1911 1912 1913 1914…" at bounding box center [704, 282] width 30 height 16
click at [722, 93] on input "Save" at bounding box center [725, 92] width 34 height 16
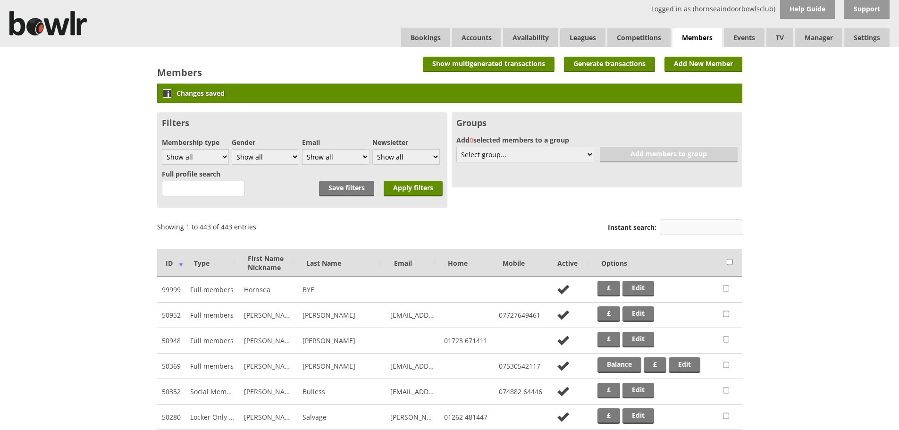
click at [698, 231] on input "Instant search:" at bounding box center [701, 227] width 83 height 16
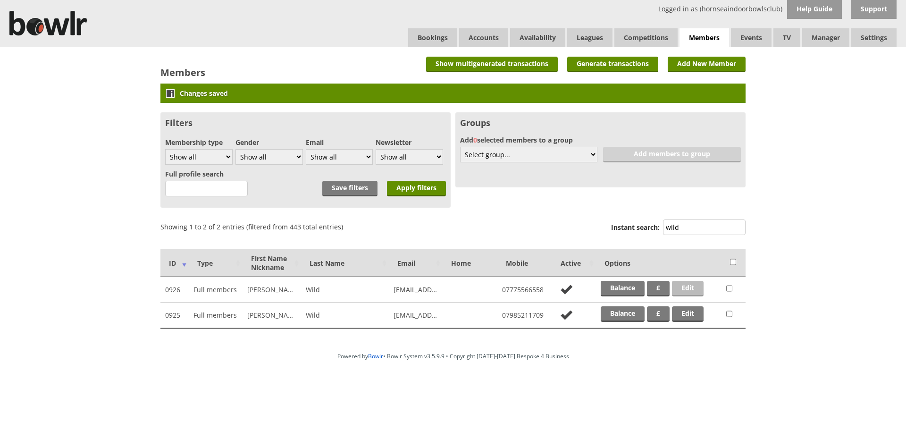
type input "wild"
click at [687, 285] on link "Edit" at bounding box center [688, 289] width 32 height 16
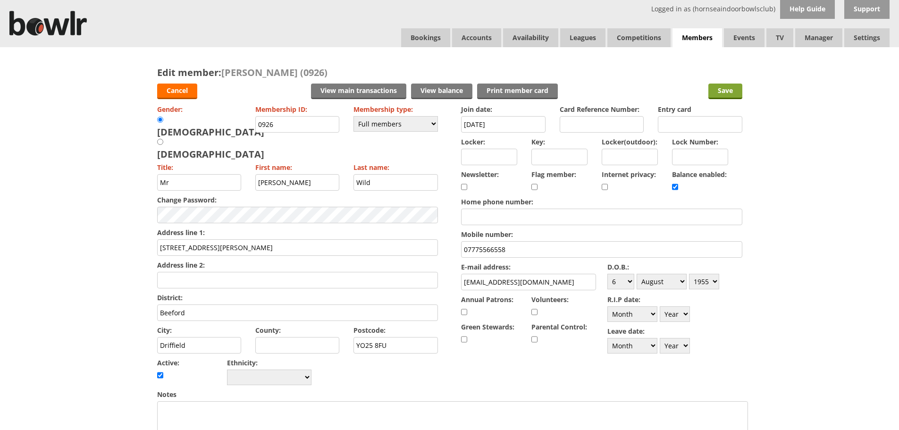
click at [730, 88] on input "Save" at bounding box center [725, 92] width 34 height 16
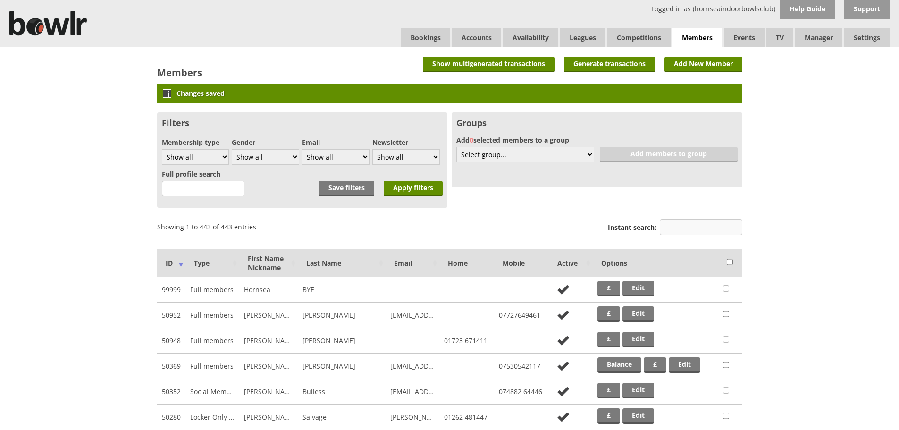
click at [701, 227] on input "Instant search:" at bounding box center [701, 227] width 83 height 16
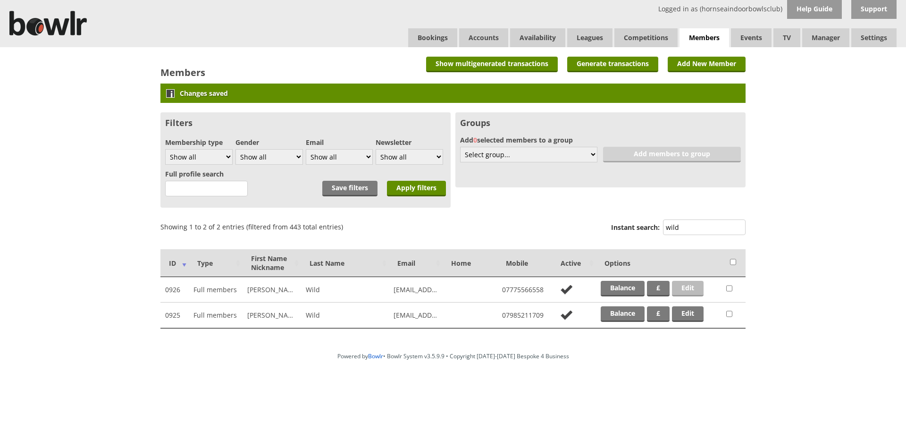
type input "wild"
click at [696, 288] on link "Edit" at bounding box center [688, 289] width 32 height 16
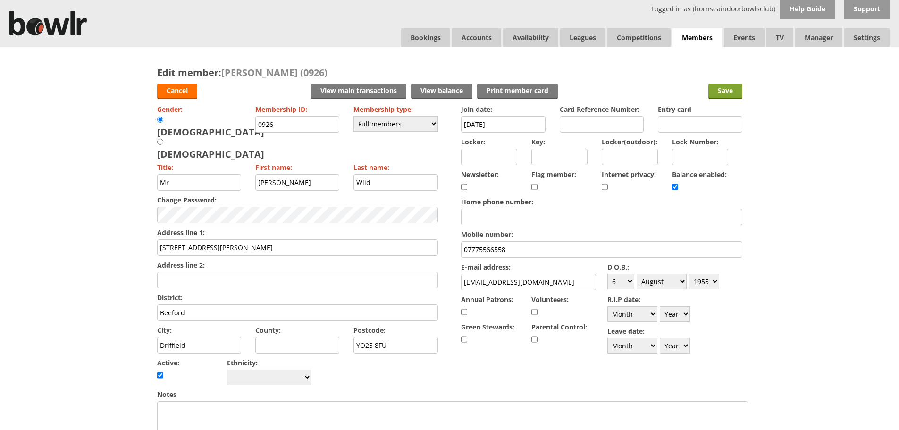
click at [718, 92] on input "Save" at bounding box center [725, 92] width 34 height 16
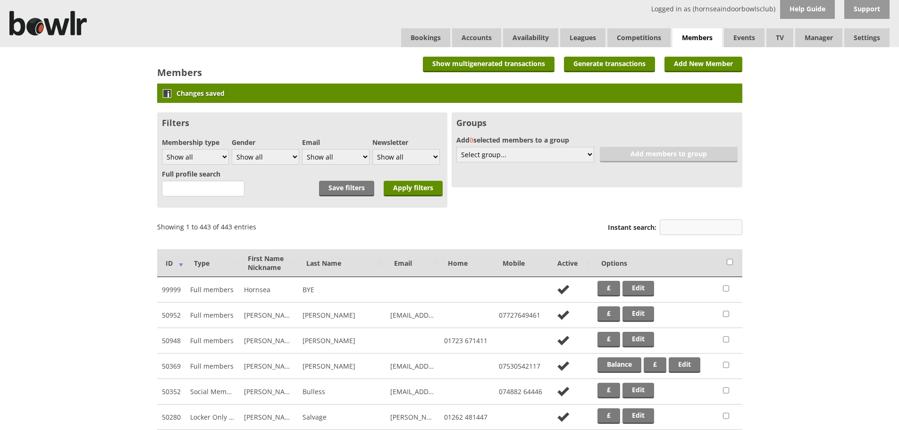
click at [679, 227] on input "Instant search:" at bounding box center [701, 227] width 83 height 16
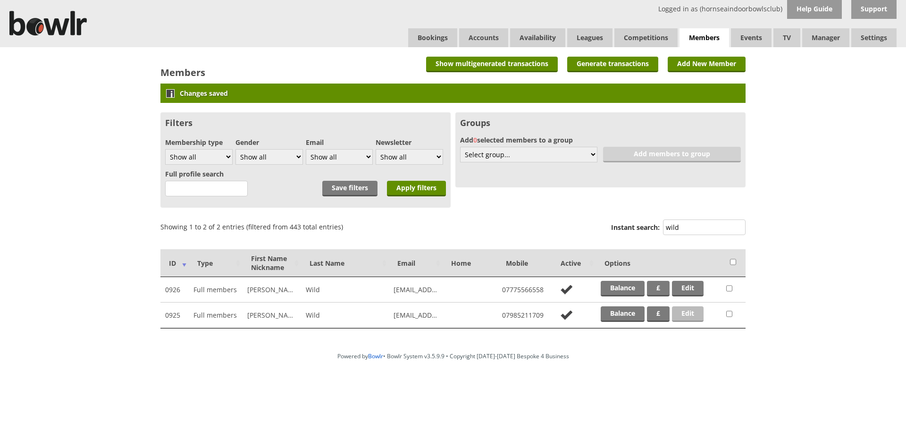
type input "wild"
click at [685, 313] on link "Edit" at bounding box center [688, 314] width 32 height 16
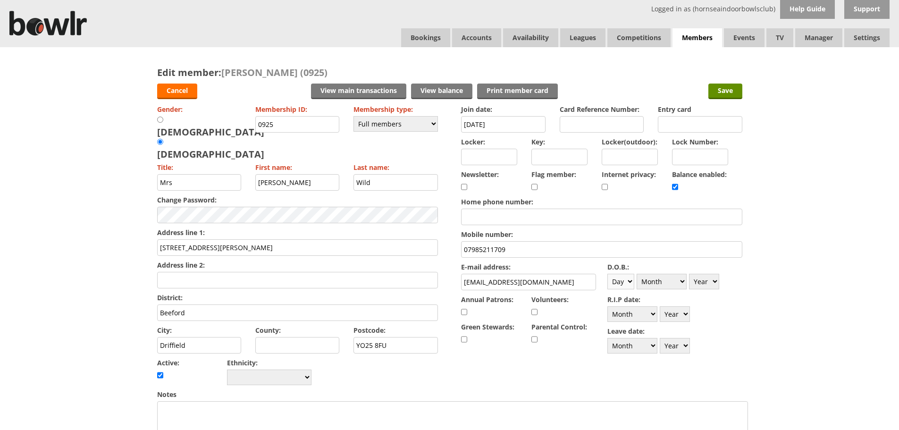
click at [629, 280] on select "Day 1 2 3 4 5 6 7 8 9 10 11 12 13 14 15 16 17 18 19 20 21 22 23 24 25 26 27 28 …" at bounding box center [620, 282] width 27 height 16
select select "20"
click at [607, 274] on select "Day 1 2 3 4 5 6 7 8 9 10 11 12 13 14 15 16 17 18 19 20 21 22 23 24 25 26 27 28 …" at bounding box center [620, 282] width 27 height 16
click at [681, 278] on select "Month January February March April May June July August September October Novem…" at bounding box center [662, 282] width 50 height 16
select select "3"
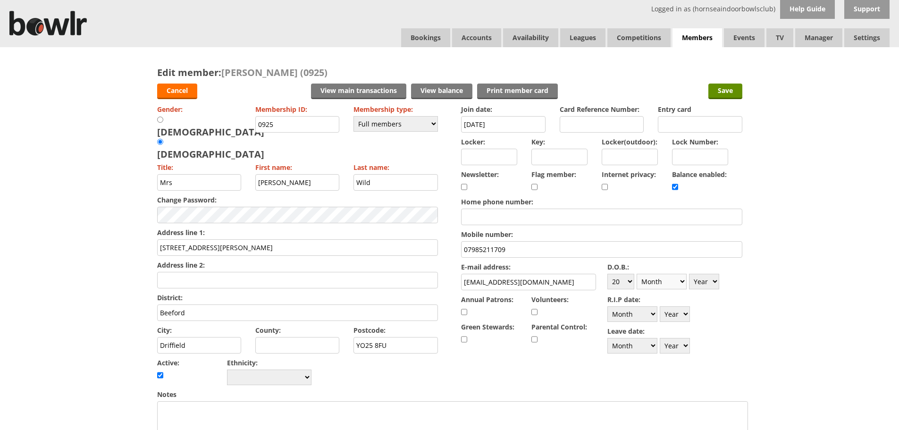
click at [637, 274] on select "Month January February March April May June July August September October Novem…" at bounding box center [662, 282] width 50 height 16
click at [715, 277] on select "Year 1900 1901 1902 1903 1904 1905 1906 1907 1908 1909 1910 1911 1912 1913 1914…" at bounding box center [704, 282] width 30 height 16
select select "1956"
click at [689, 274] on select "Year 1900 1901 1902 1903 1904 1905 1906 1907 1908 1909 1910 1911 1912 1913 1914…" at bounding box center [704, 282] width 30 height 16
click at [725, 92] on input "Save" at bounding box center [725, 92] width 34 height 16
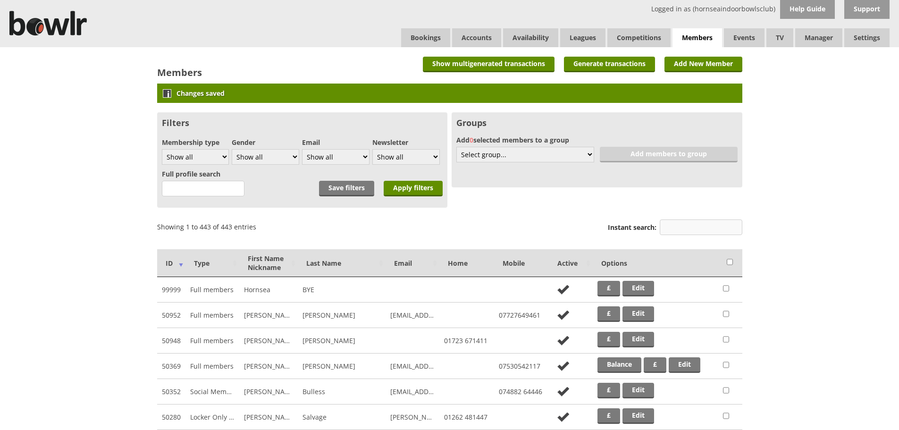
click at [685, 229] on input "Instant search:" at bounding box center [701, 227] width 83 height 16
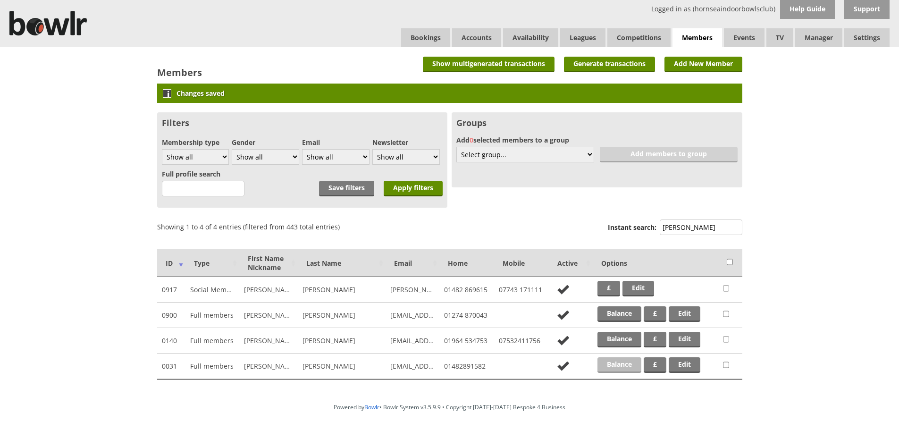
type input "ward"
click at [613, 363] on link "Balance" at bounding box center [619, 365] width 44 height 16
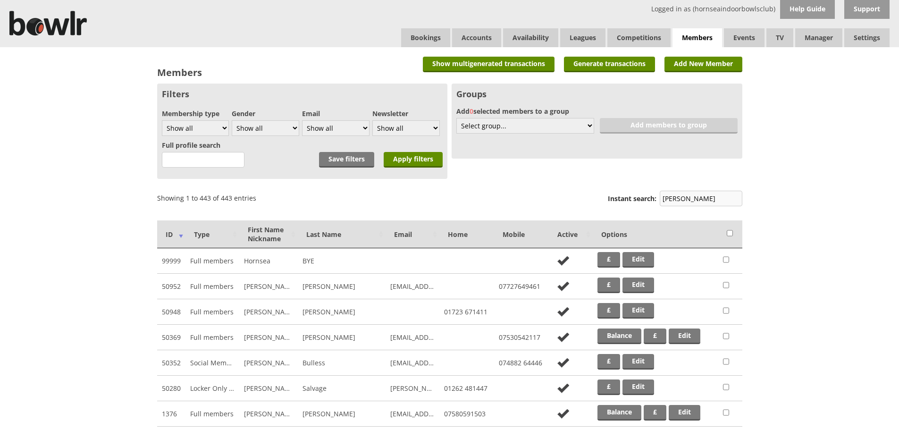
click at [703, 200] on input "[PERSON_NAME]" at bounding box center [701, 199] width 83 height 16
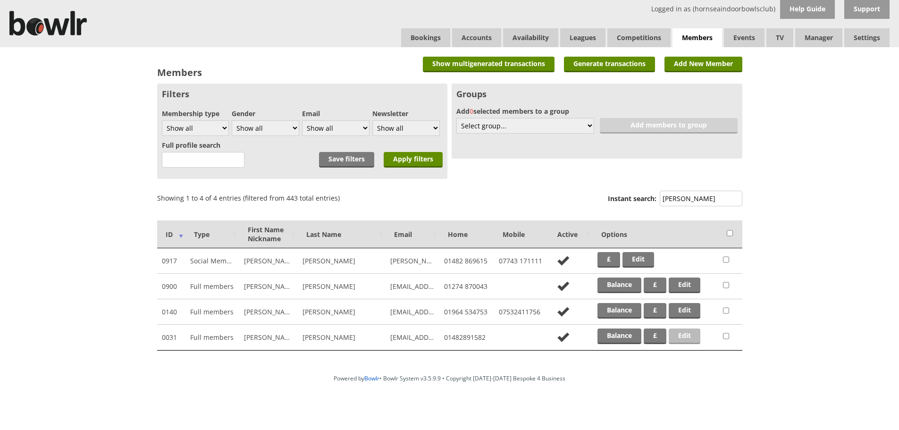
click at [681, 337] on link "Edit" at bounding box center [685, 336] width 32 height 16
